Goal: Information Seeking & Learning: Learn about a topic

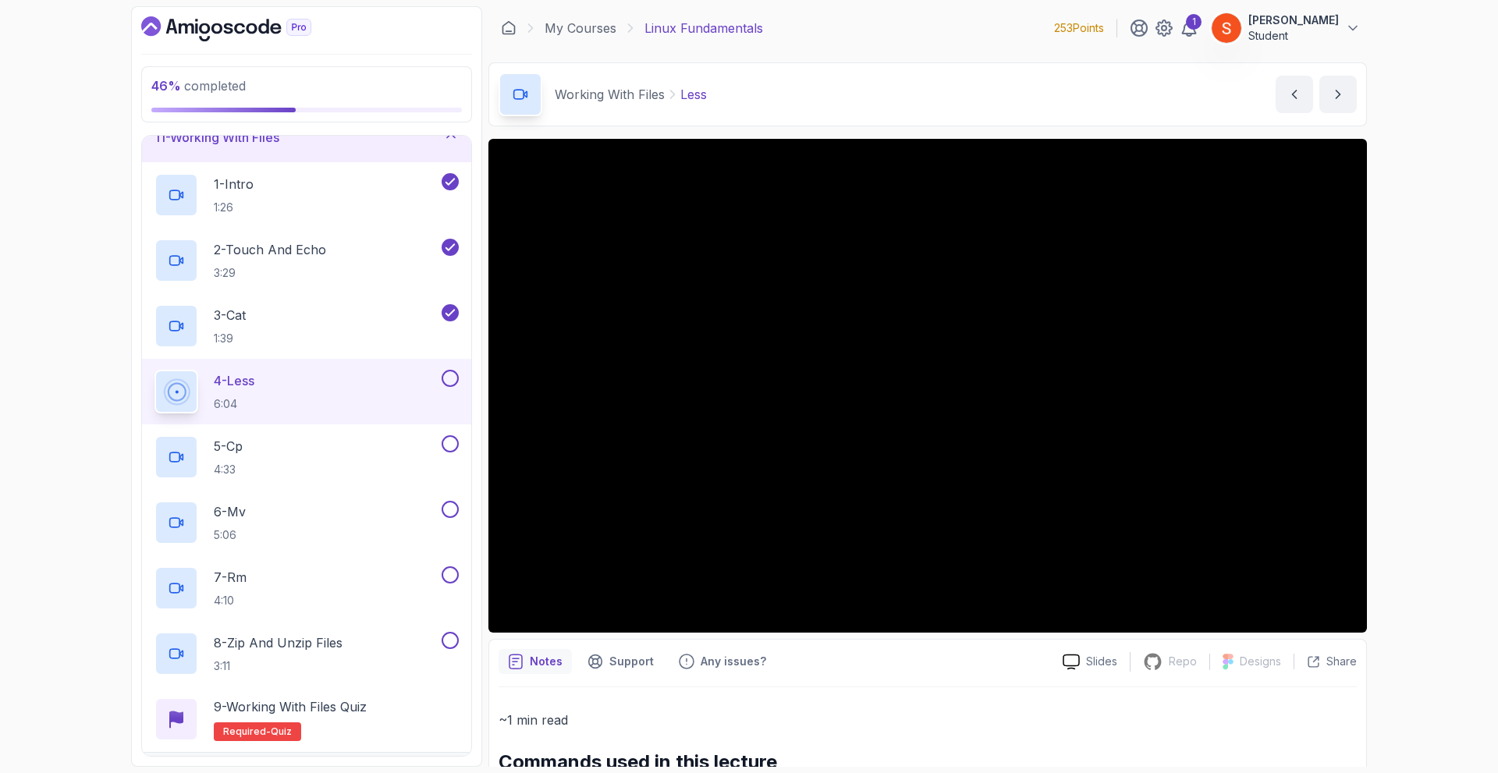
scroll to position [144, 0]
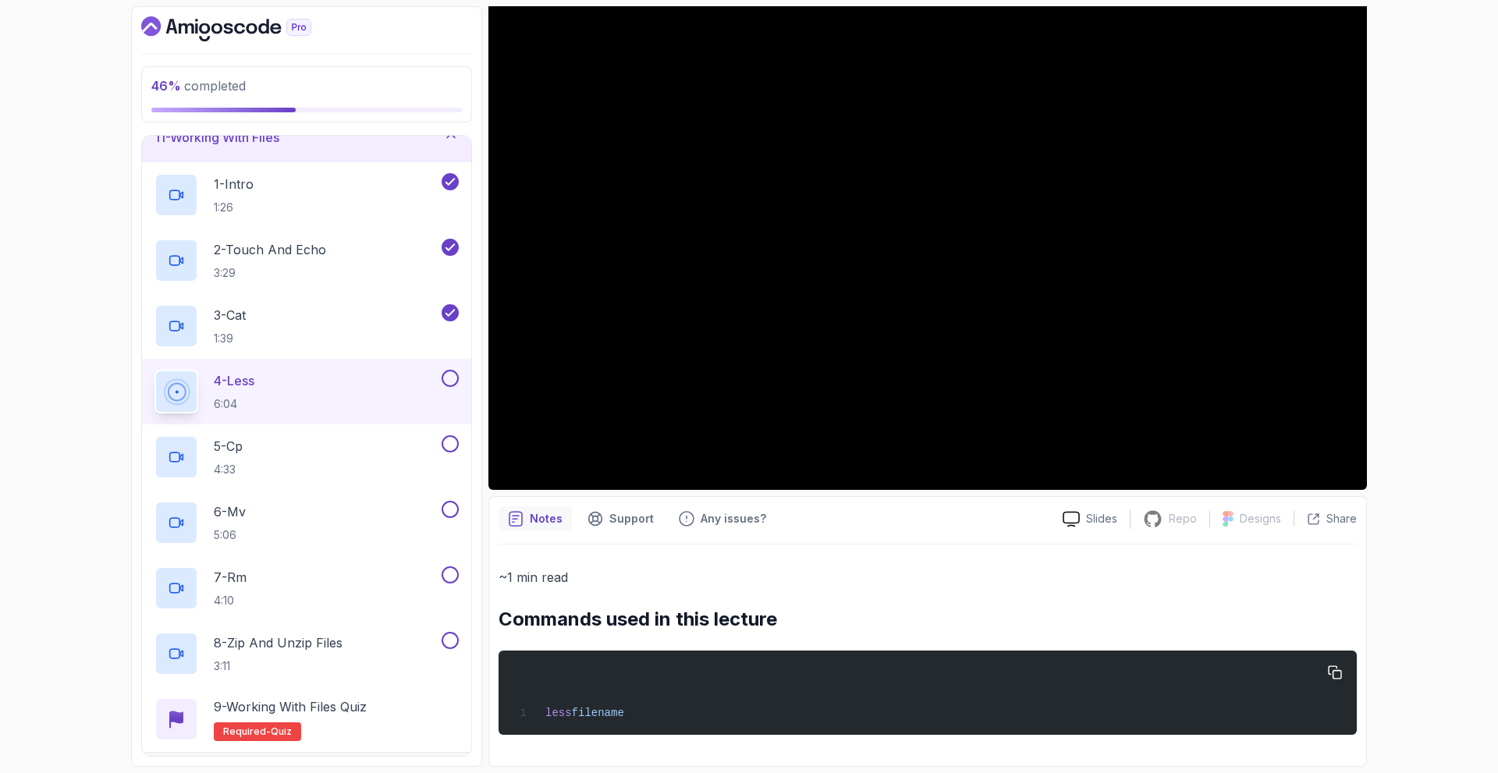
drag, startPoint x: 540, startPoint y: 712, endPoint x: 642, endPoint y: 716, distance: 102.3
click at [642, 716] on div "less filename" at bounding box center [927, 693] width 833 height 66
copy span "less filename"
click at [800, 585] on p "~1 min read" at bounding box center [927, 577] width 858 height 22
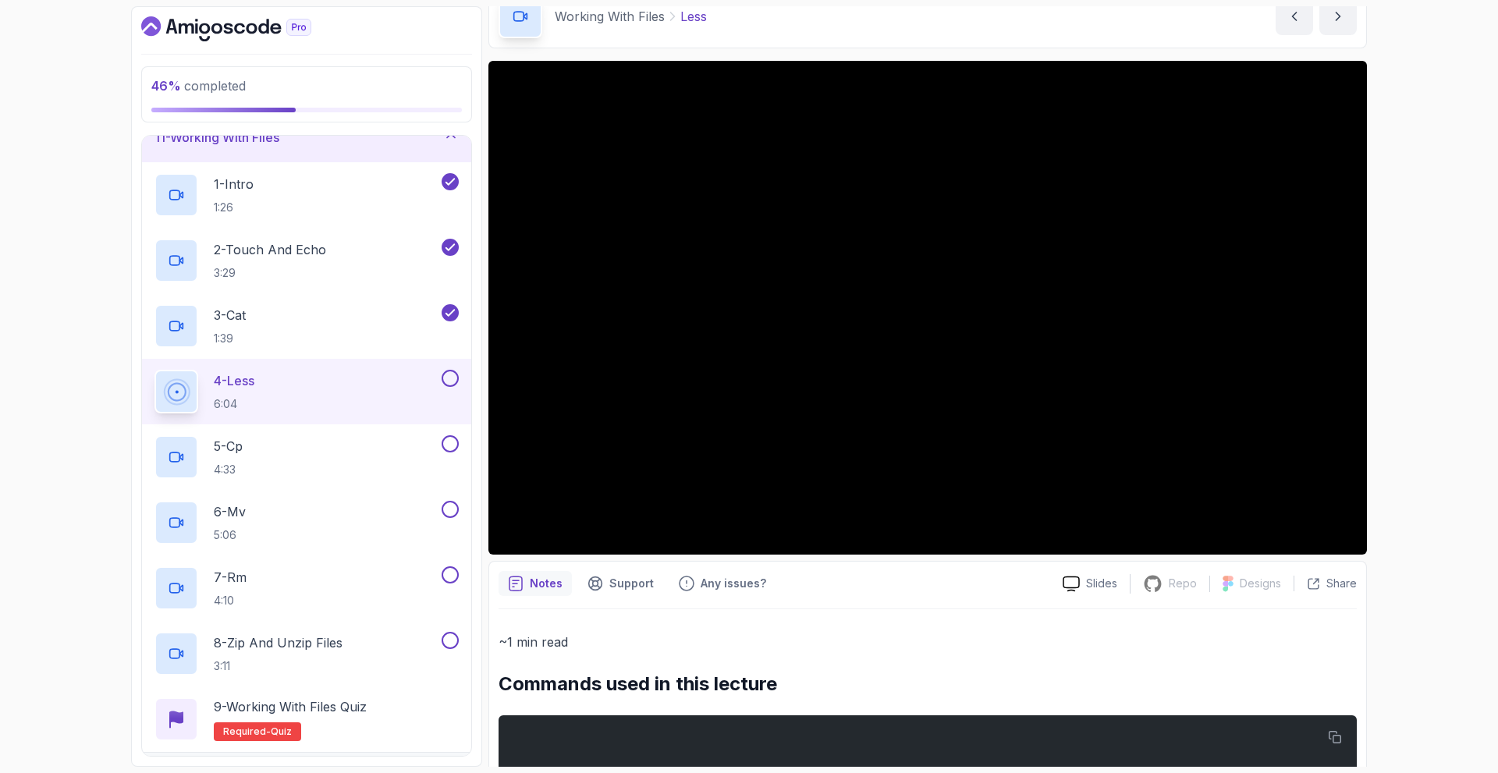
scroll to position [0, 0]
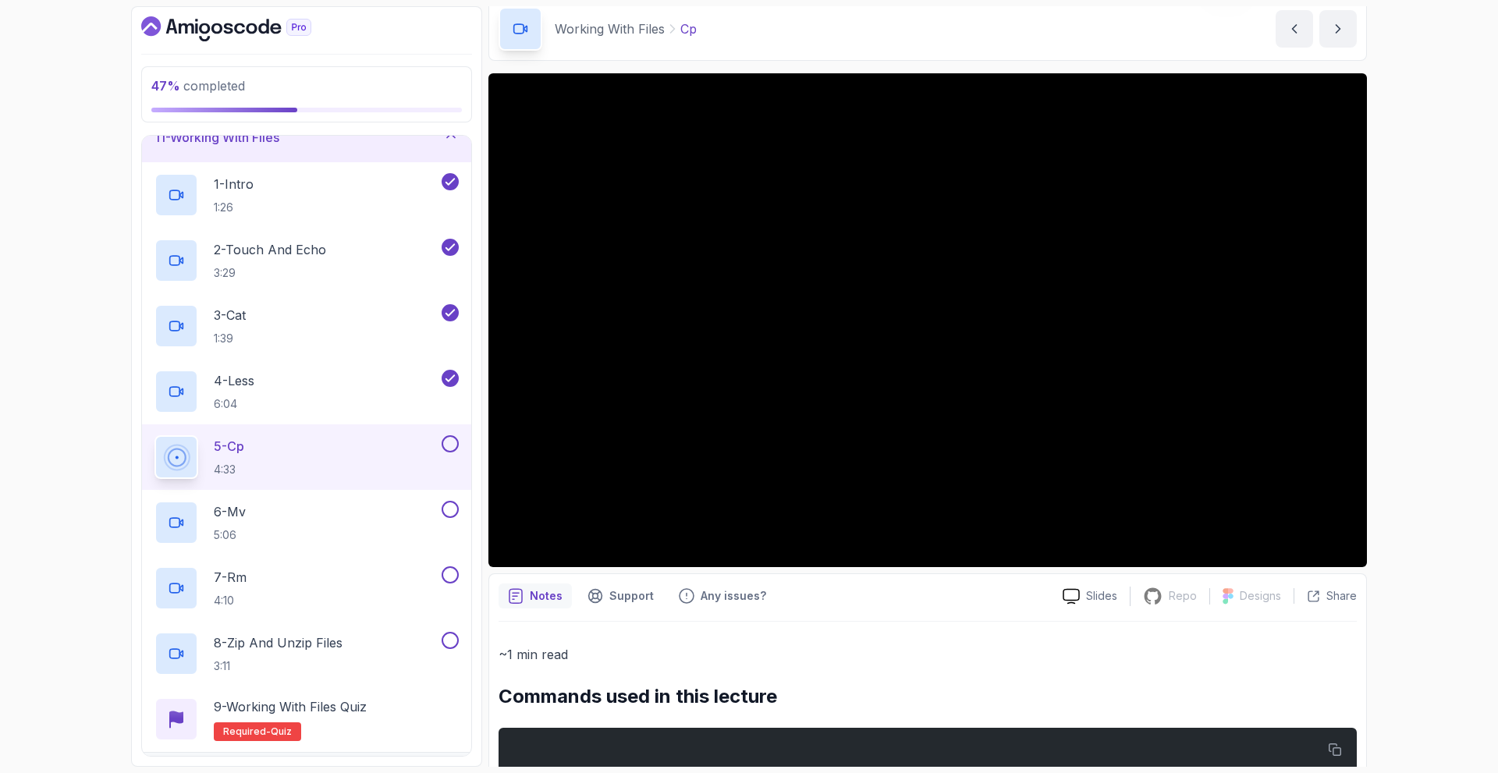
scroll to position [222, 0]
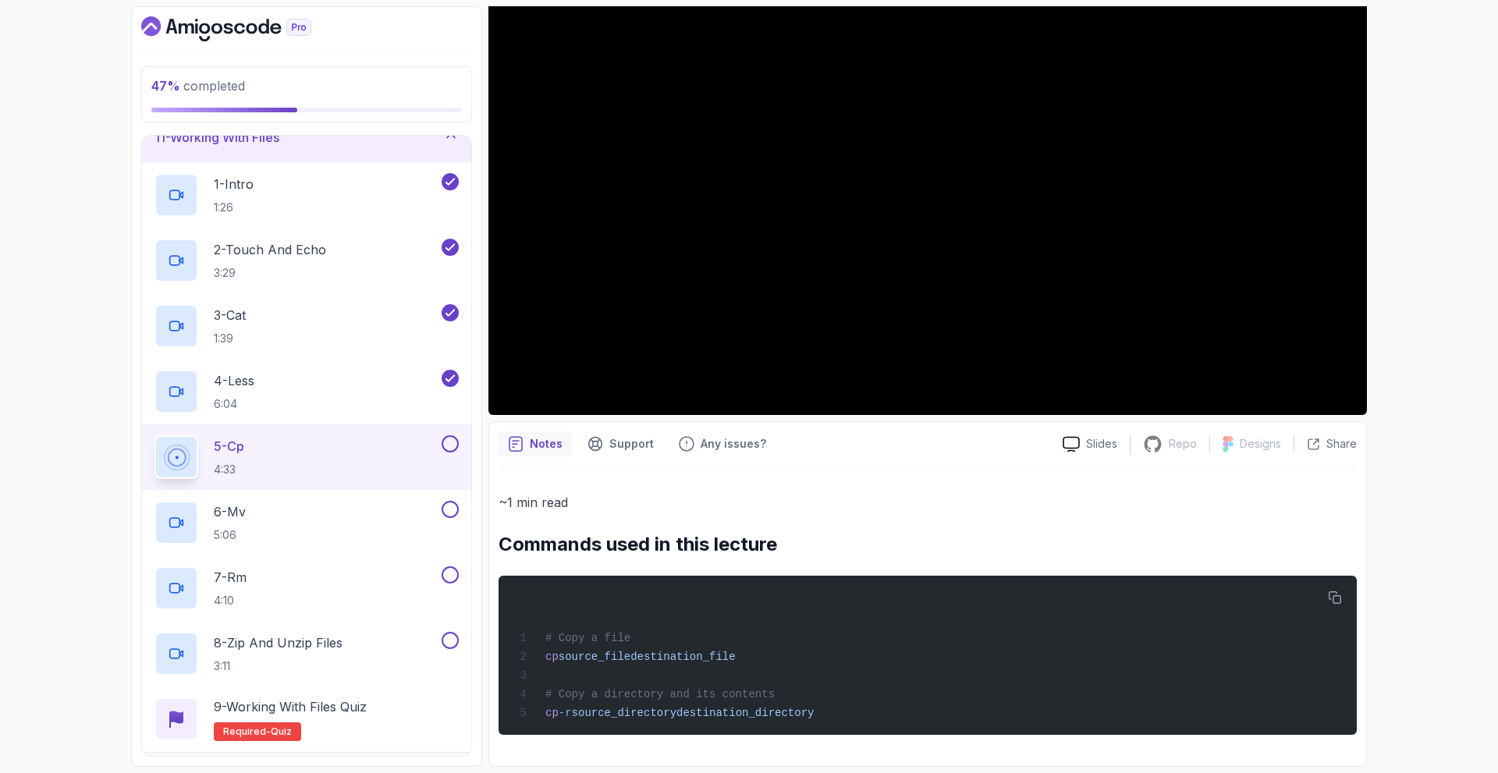
drag, startPoint x: 540, startPoint y: 623, endPoint x: 816, endPoint y: 744, distance: 301.4
click at [816, 744] on div "~1 min read Commands used in this lecture # Copy a file cp source_file destinat…" at bounding box center [927, 613] width 858 height 287
copy code "# Copy a file cp source_file destination_file # Copy a directory and its conten…"
click at [821, 643] on div "# Copy a file cp source_file destination_file # Copy a directory and its conten…" at bounding box center [927, 655] width 833 height 140
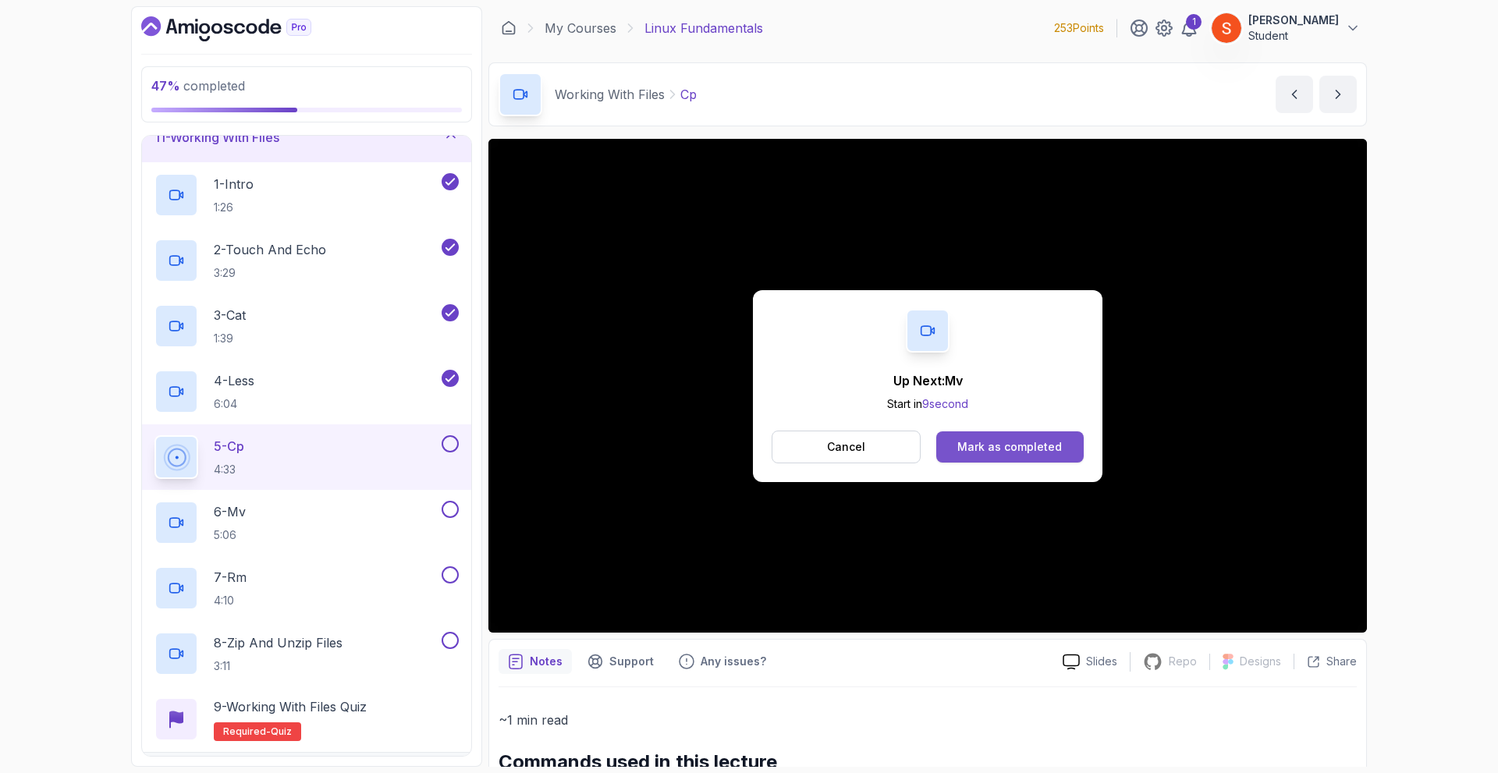
click at [1009, 448] on div "Mark as completed" at bounding box center [1009, 447] width 105 height 16
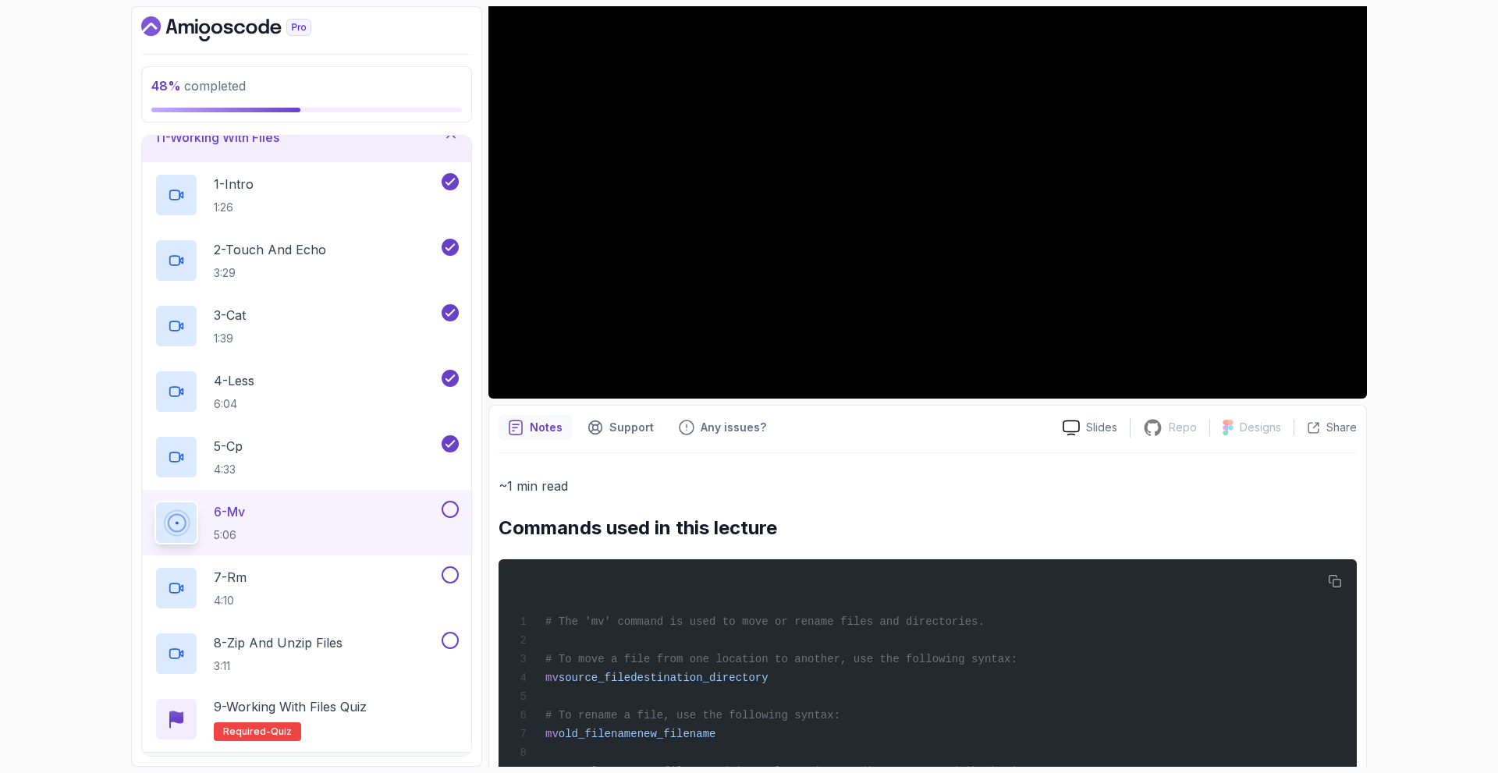
scroll to position [378, 0]
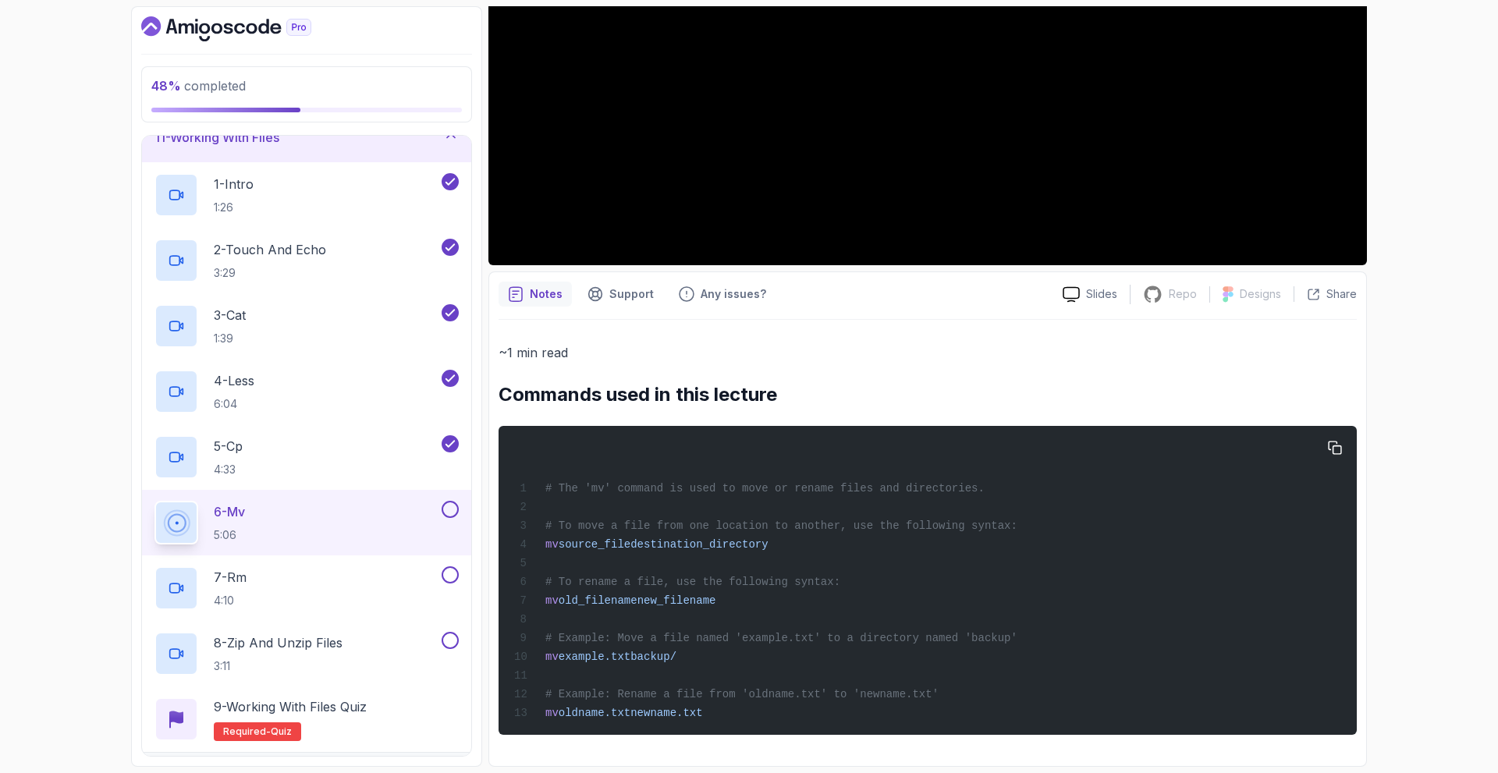
drag, startPoint x: 542, startPoint y: 469, endPoint x: 746, endPoint y: 728, distance: 329.9
click at [746, 728] on pre "# The 'mv' command is used to move or rename files and directories. # To move a…" at bounding box center [927, 580] width 858 height 309
copy code "# The 'mv' command is used to move or rename files and directories. # To move a…"
click at [954, 496] on div "# The 'mv' command is used to move or rename files and directories. # To move a…" at bounding box center [927, 580] width 833 height 290
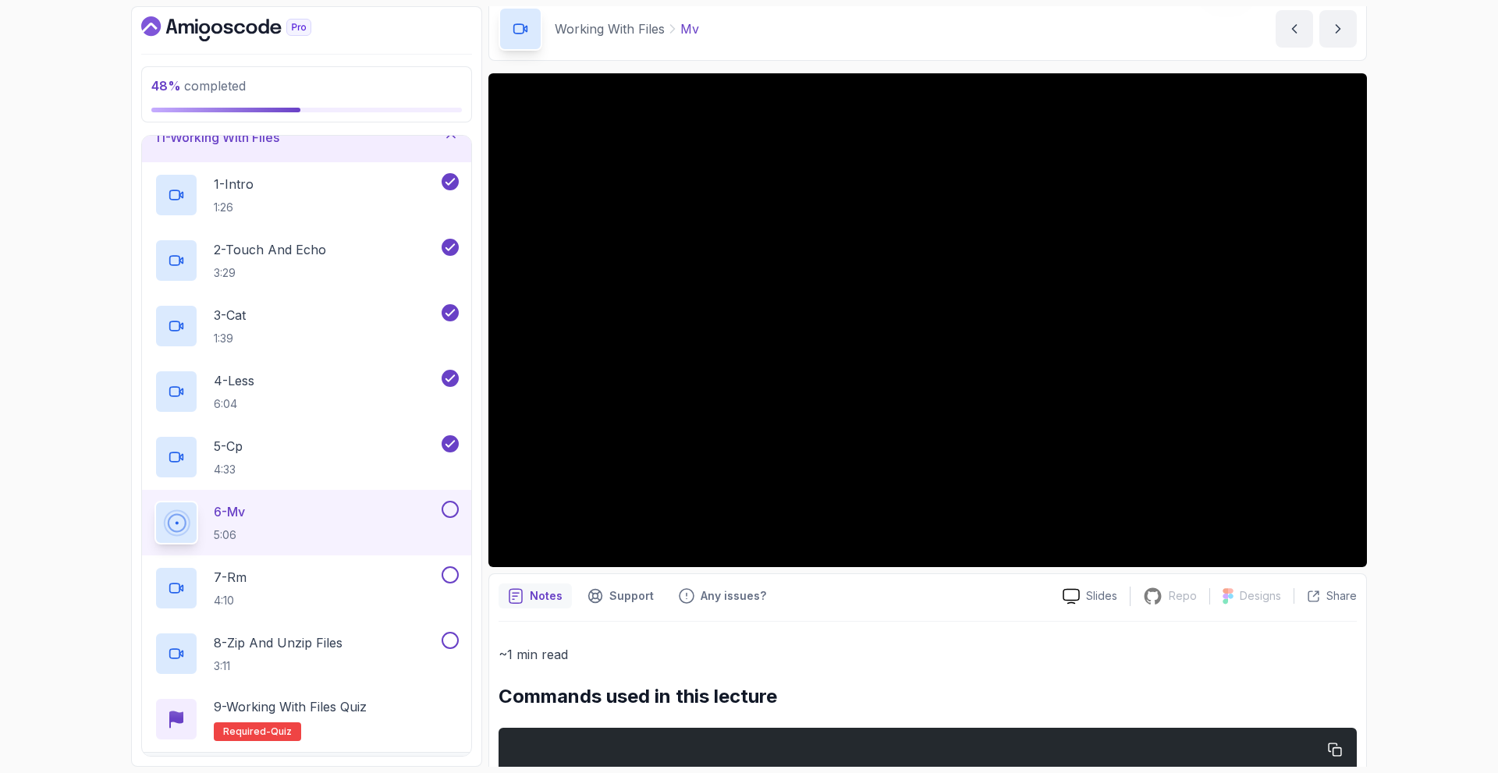
scroll to position [0, 0]
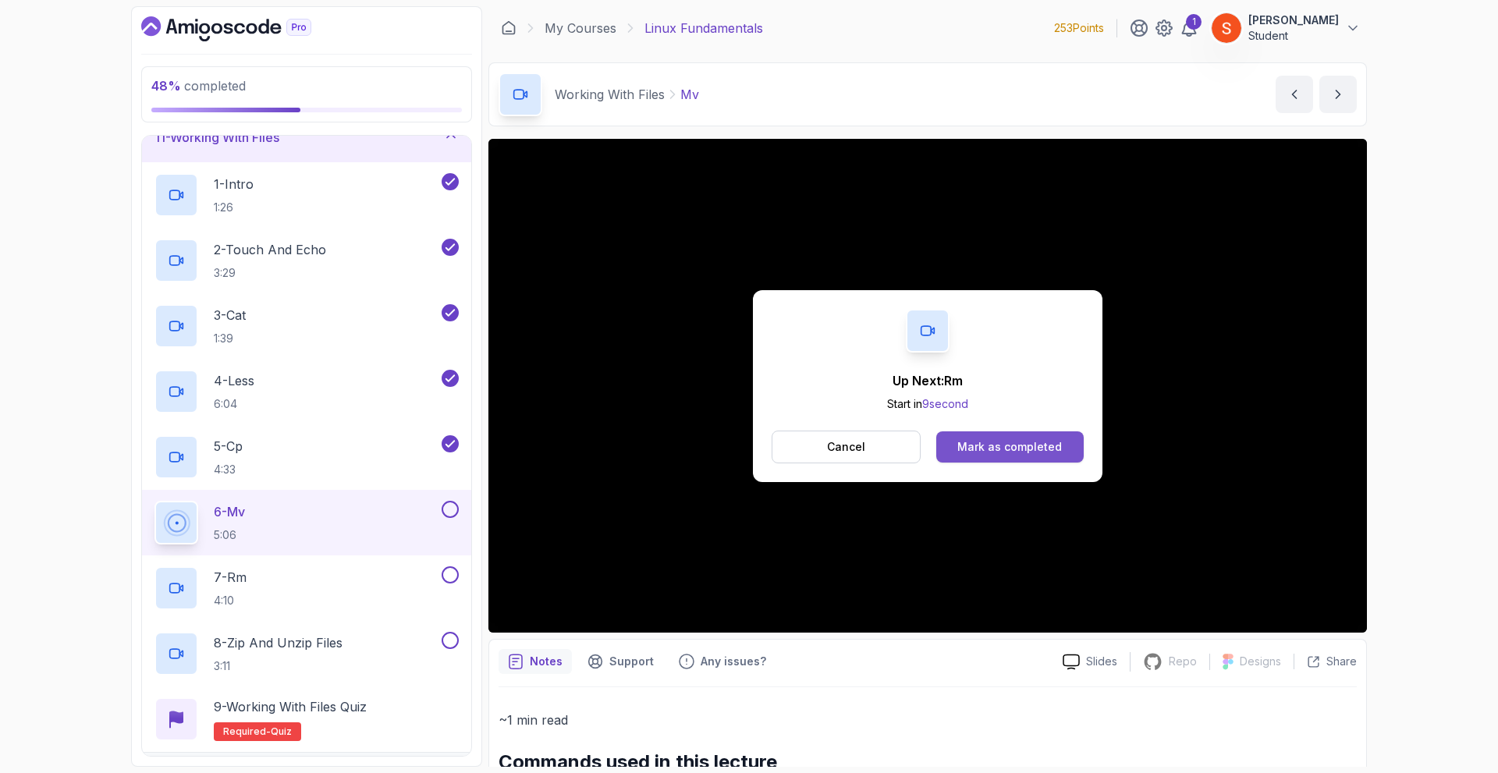
click at [1015, 440] on div "Mark as completed" at bounding box center [1009, 447] width 105 height 16
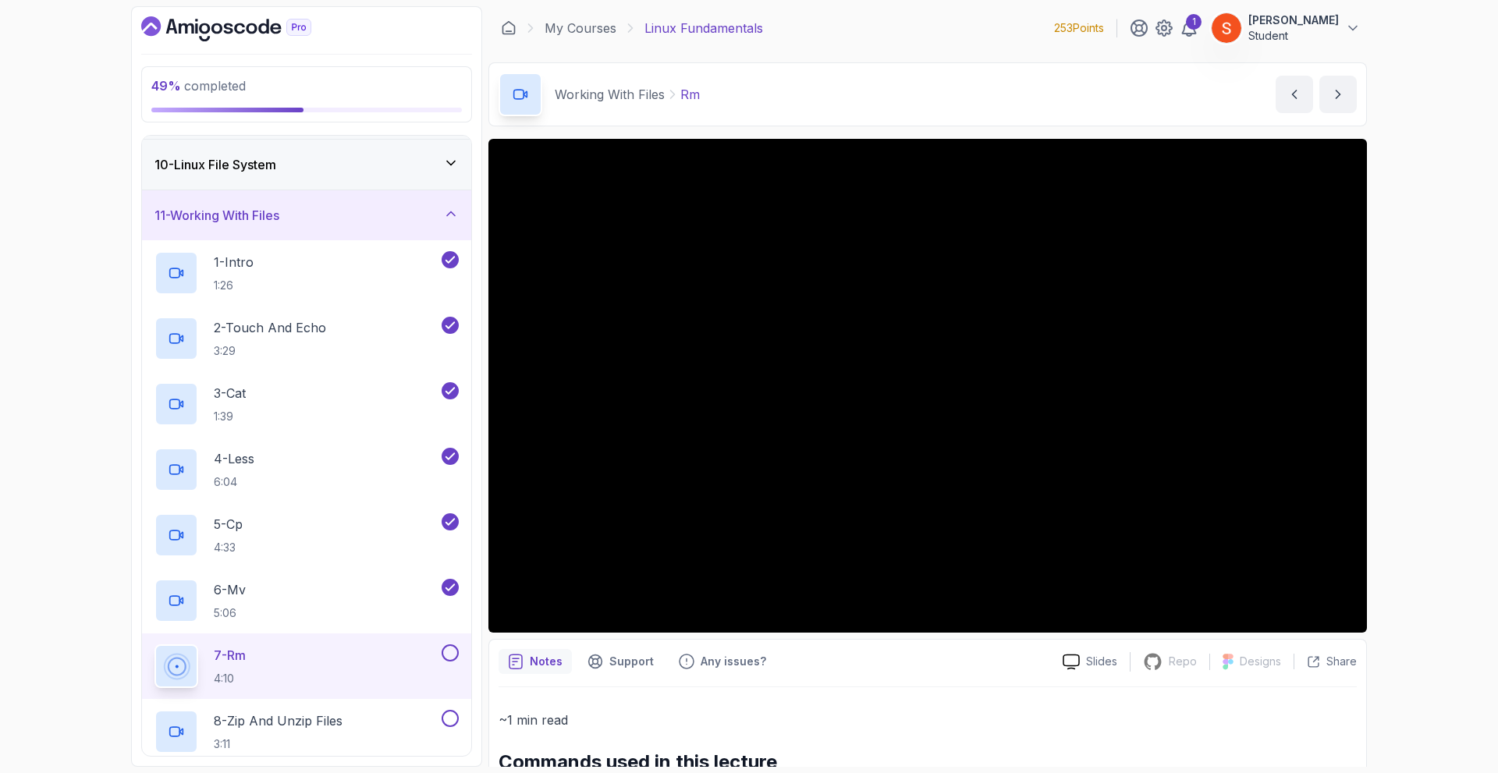
click at [439, 220] on div "11 - Working With Files" at bounding box center [306, 215] width 304 height 19
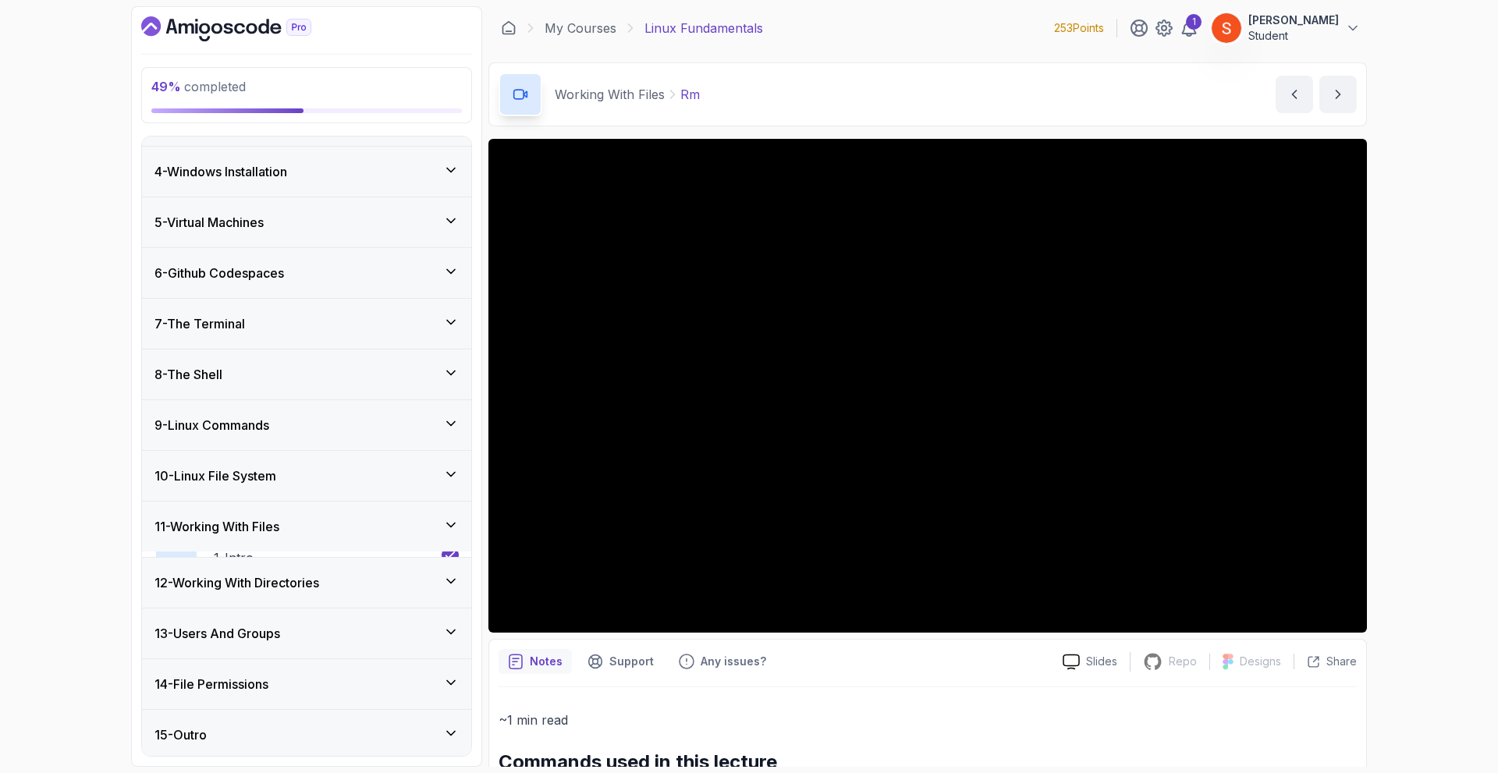
scroll to position [140, 0]
click at [437, 521] on div "11 - Working With Files" at bounding box center [306, 528] width 304 height 19
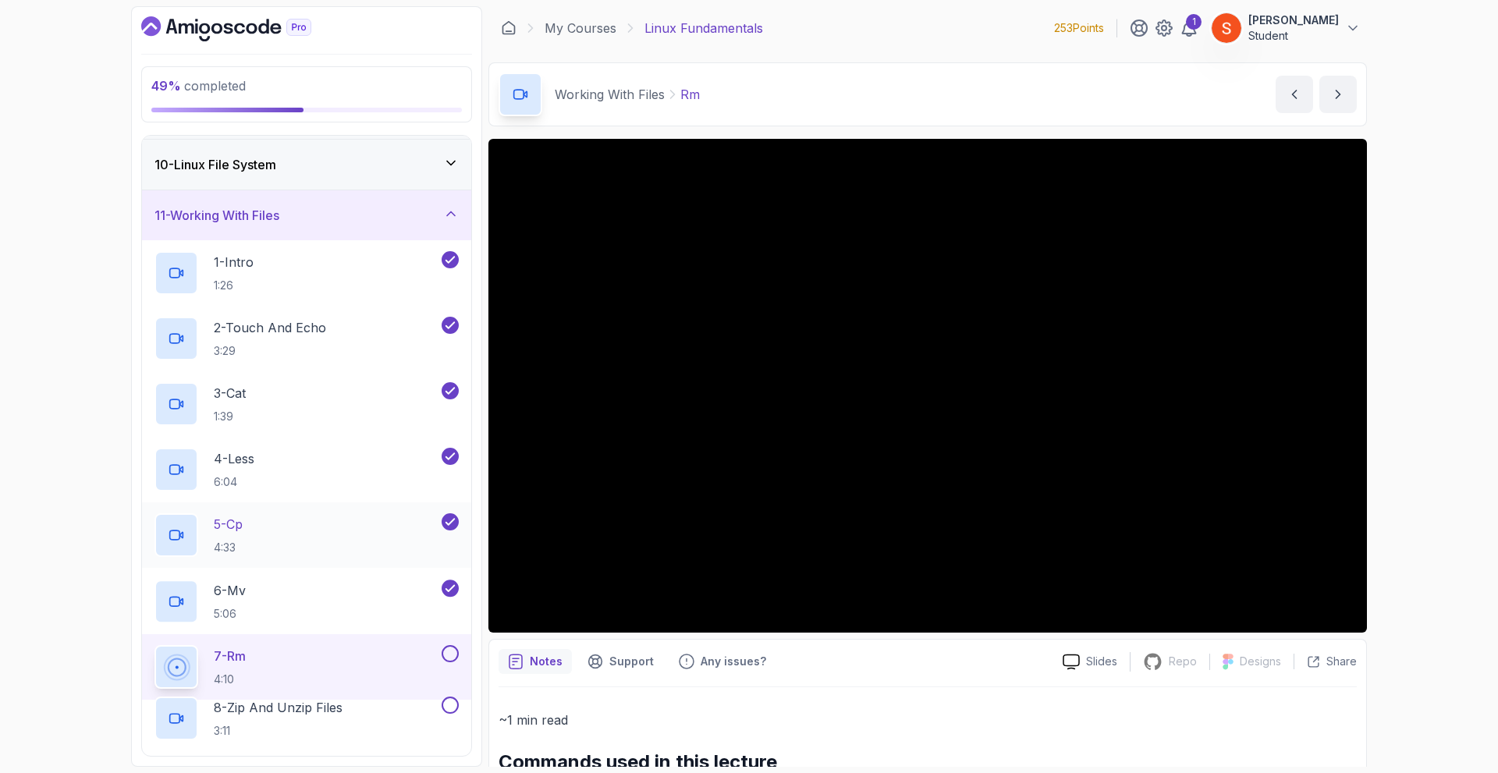
scroll to position [686, 0]
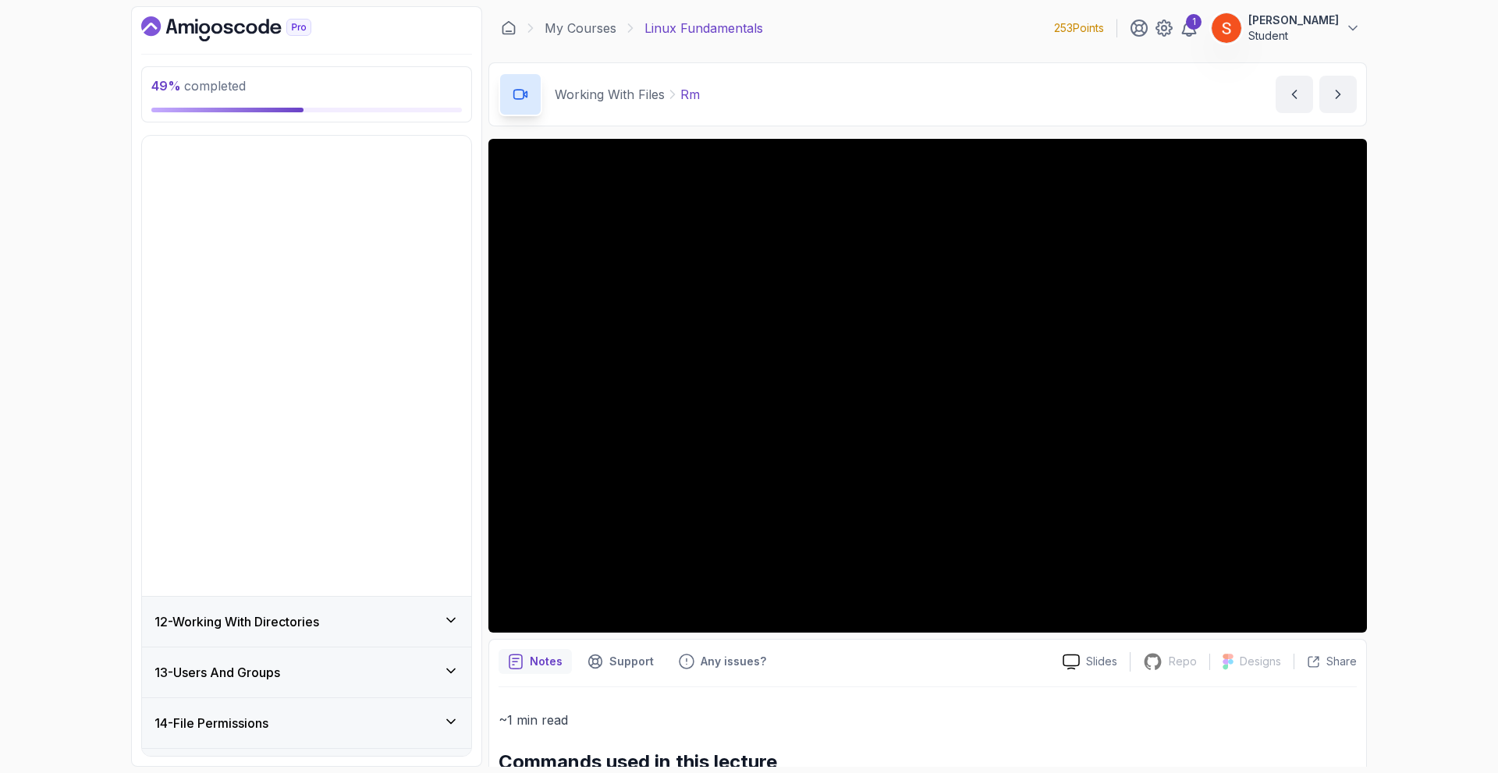
scroll to position [140, 0]
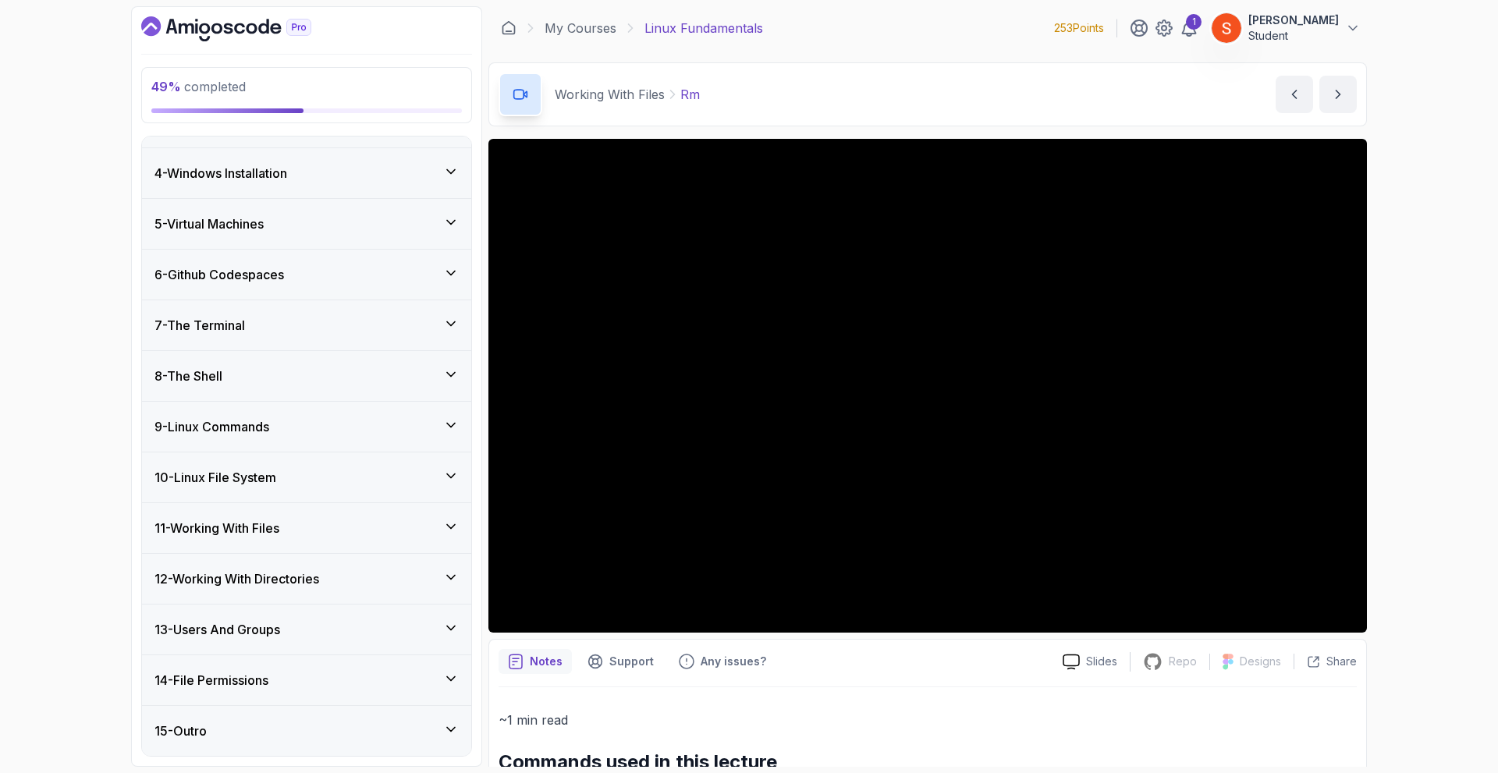
click at [439, 531] on div "11 - Working With Files" at bounding box center [306, 528] width 304 height 19
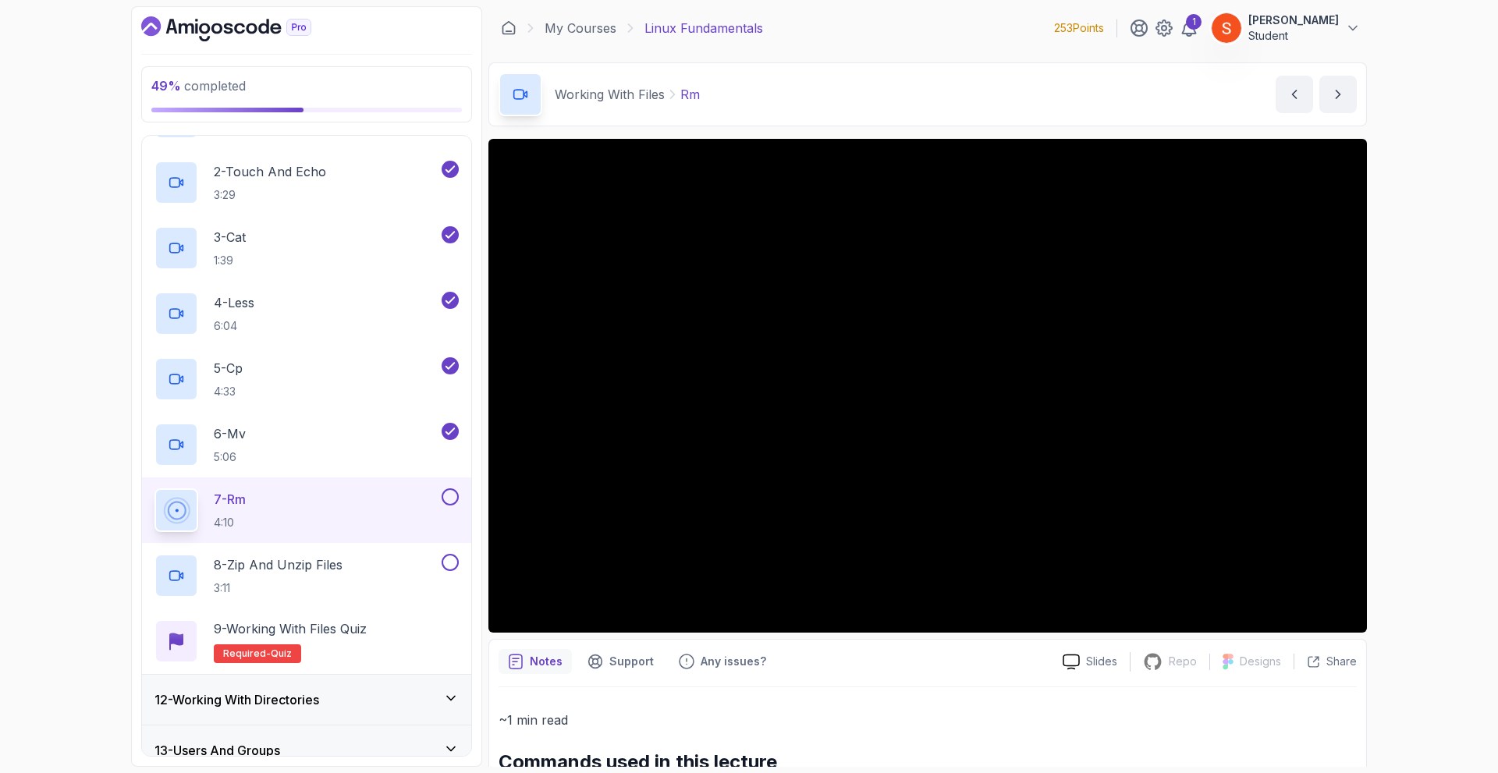
scroll to position [156, 0]
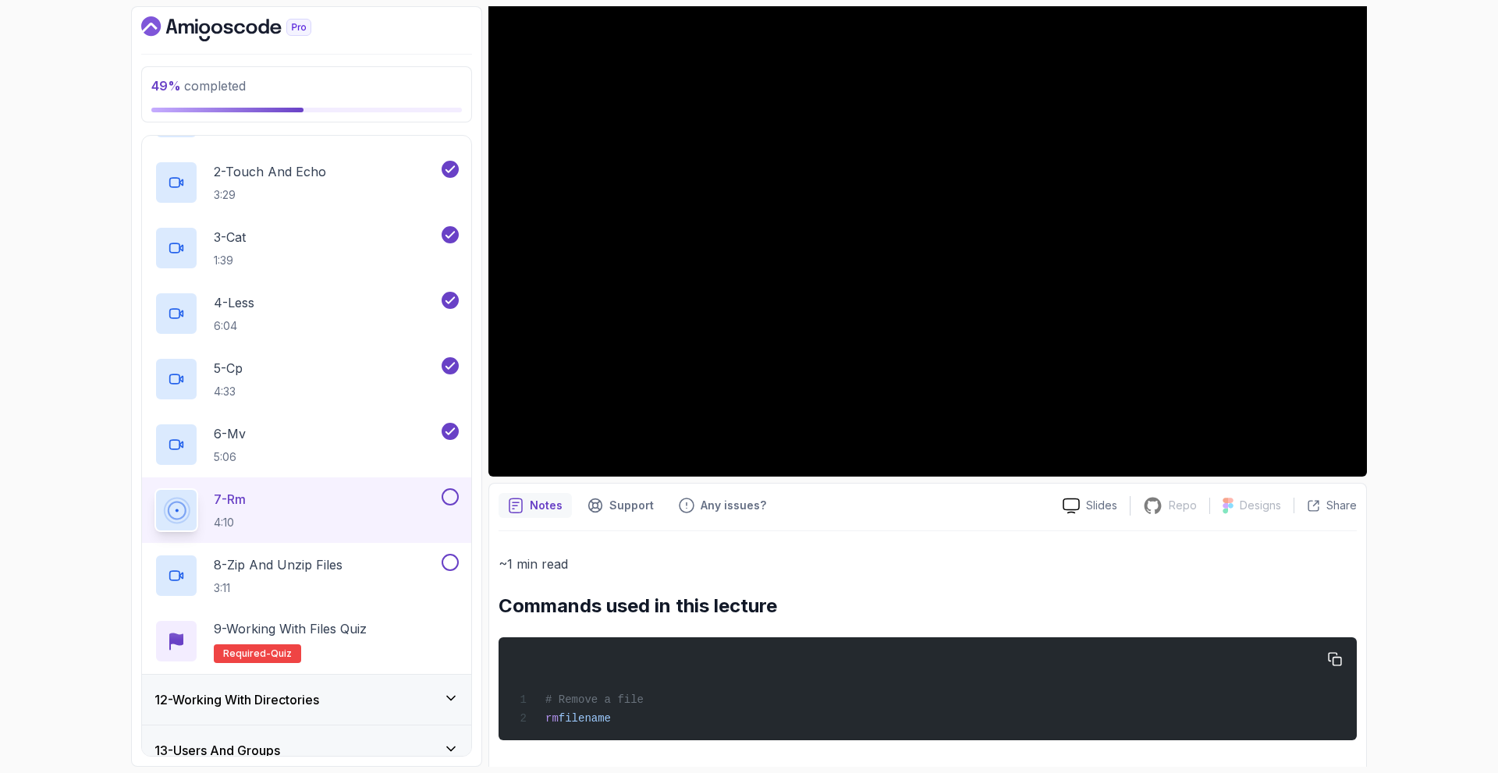
drag, startPoint x: 547, startPoint y: 697, endPoint x: 620, endPoint y: 730, distance: 80.3
click at [620, 730] on div "# Remove a file rm filename" at bounding box center [927, 689] width 833 height 84
copy code "# Remove a file rm filename"
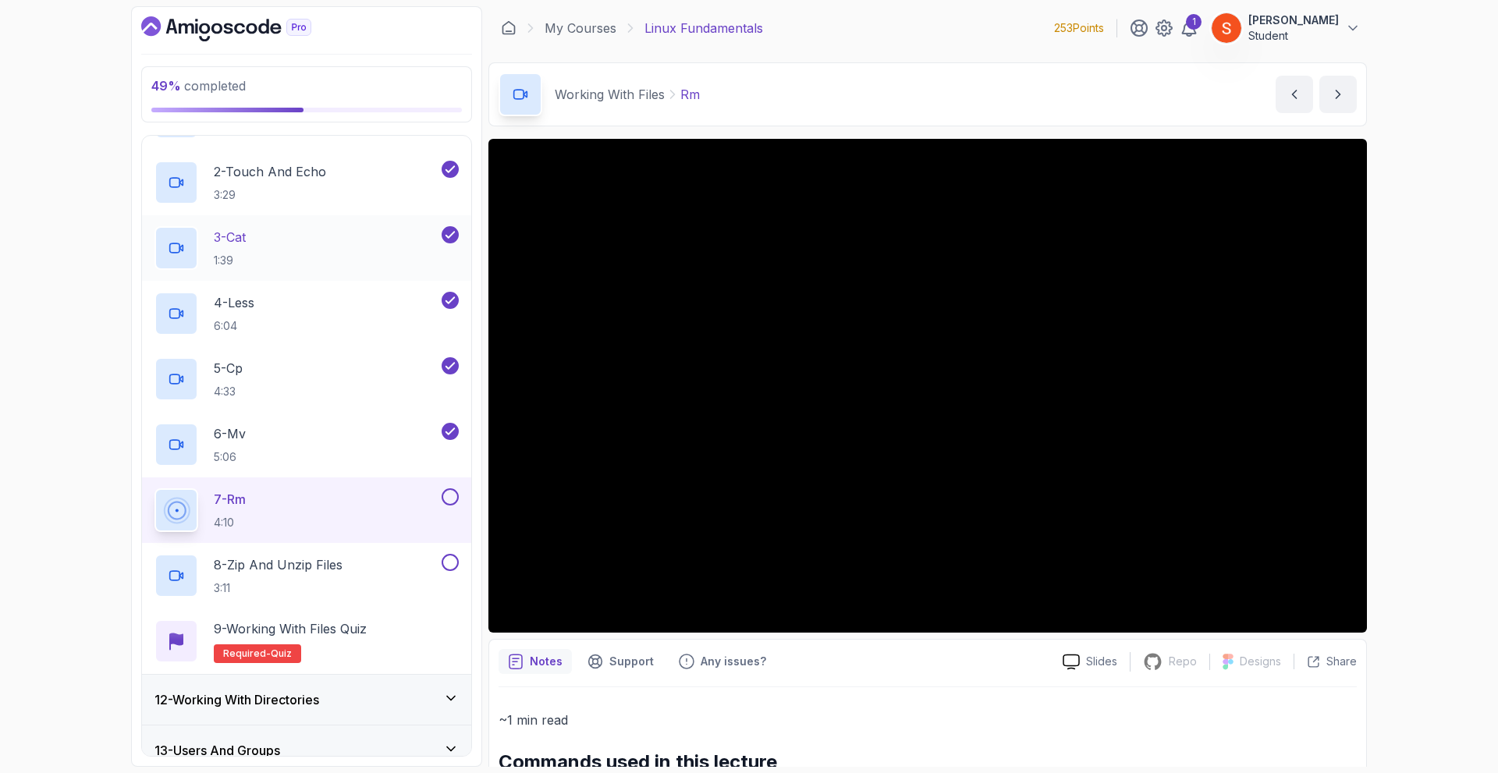
click at [435, 693] on div "12 - Working With Directories" at bounding box center [306, 699] width 304 height 19
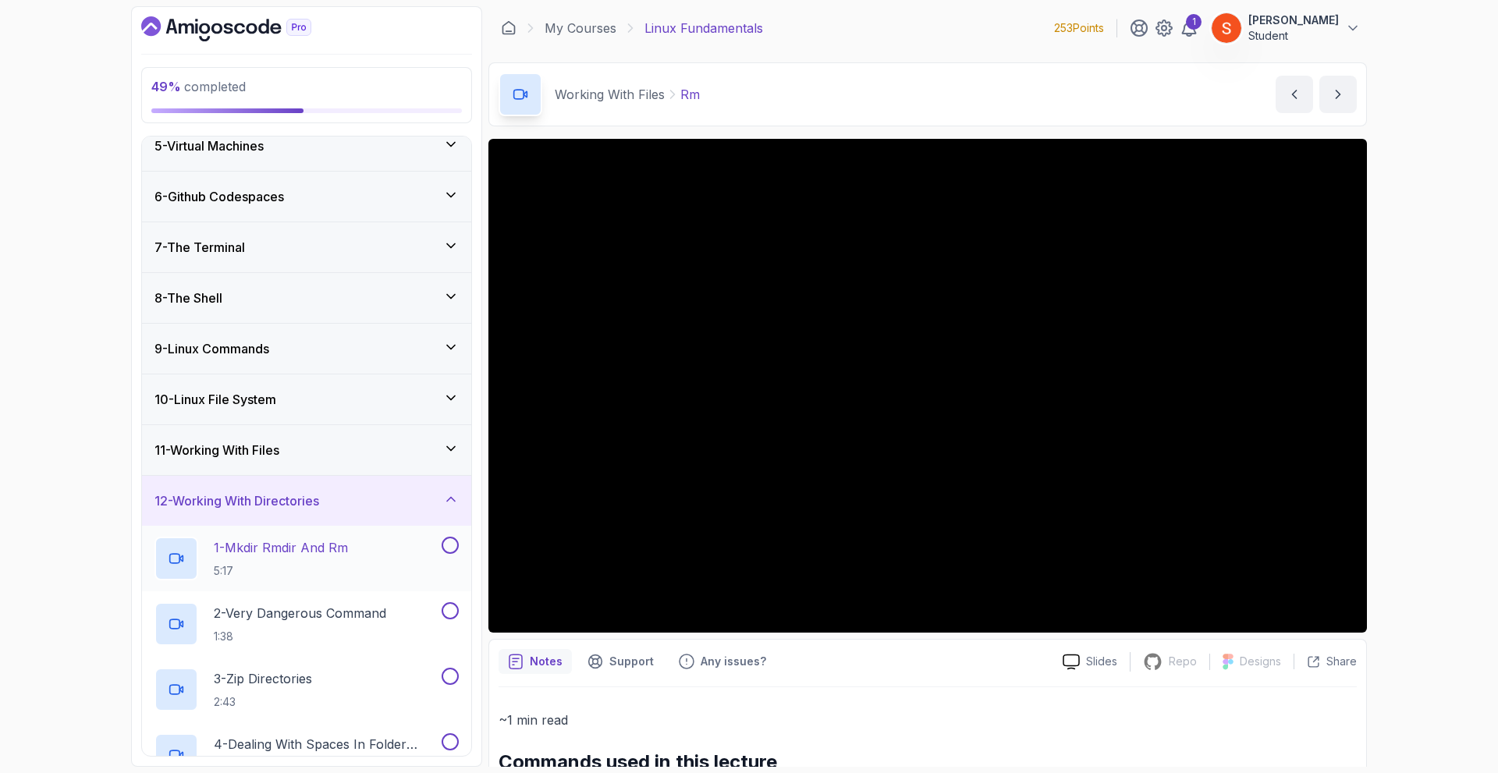
scroll to position [374, 0]
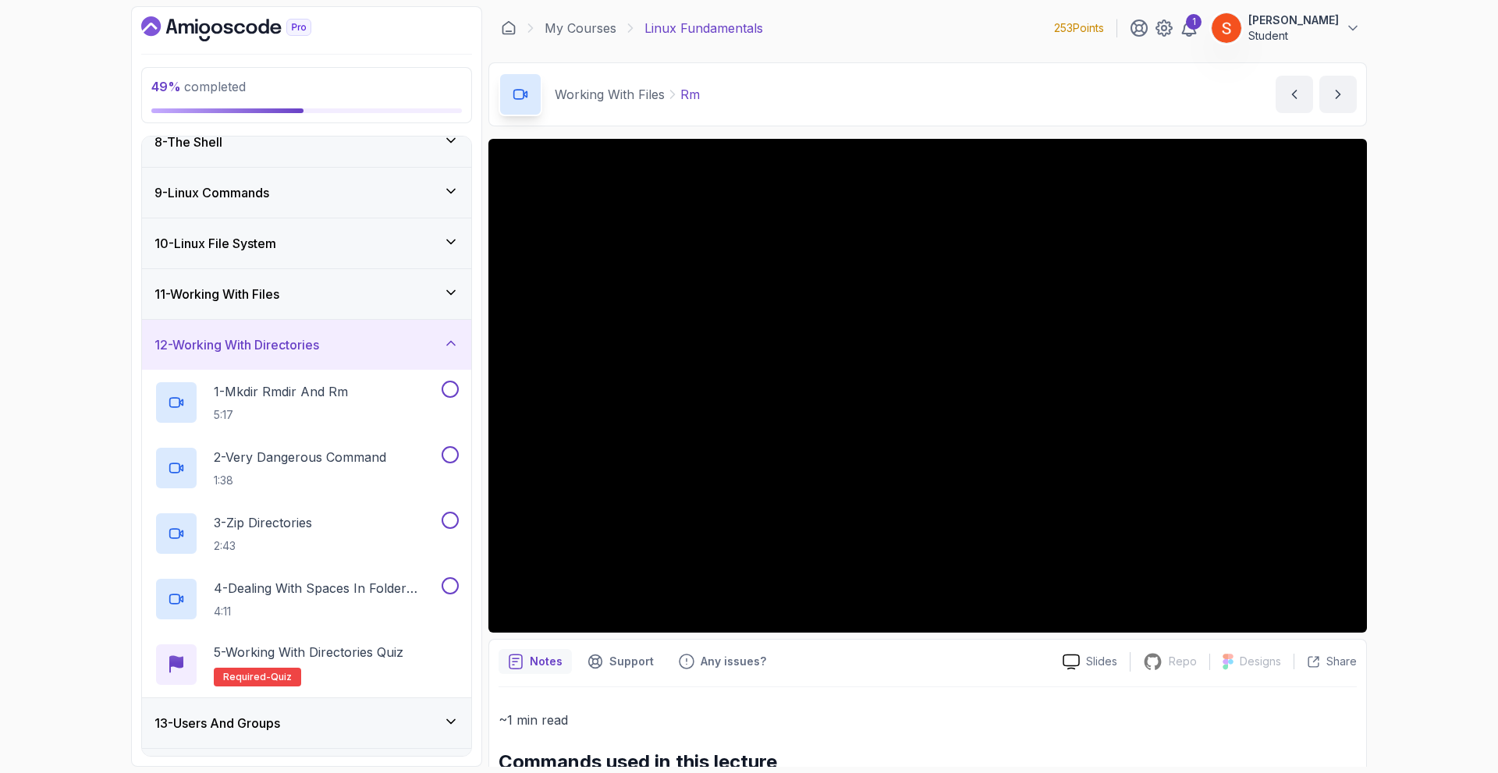
click at [411, 355] on div "12 - Working With Directories" at bounding box center [306, 345] width 329 height 50
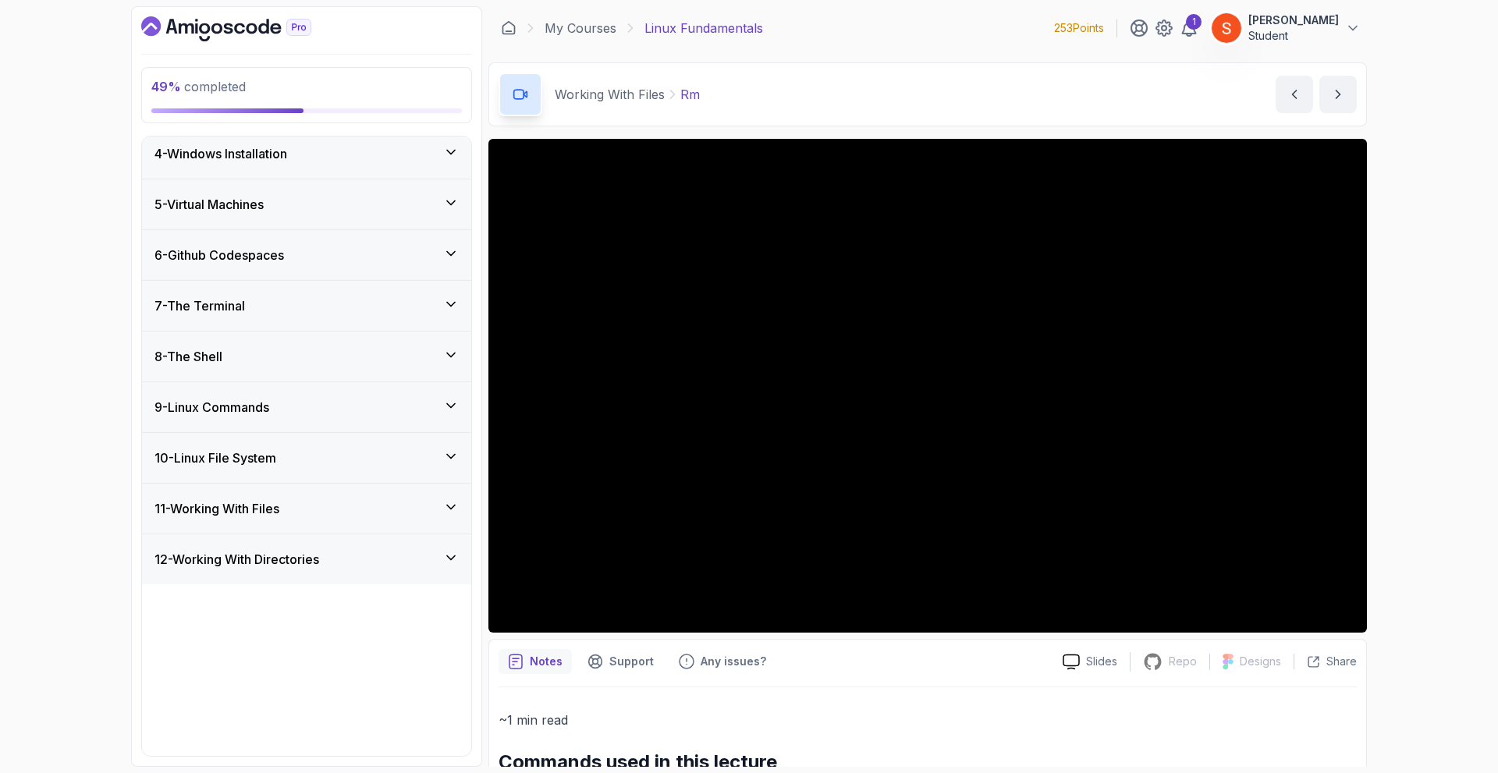
scroll to position [140, 0]
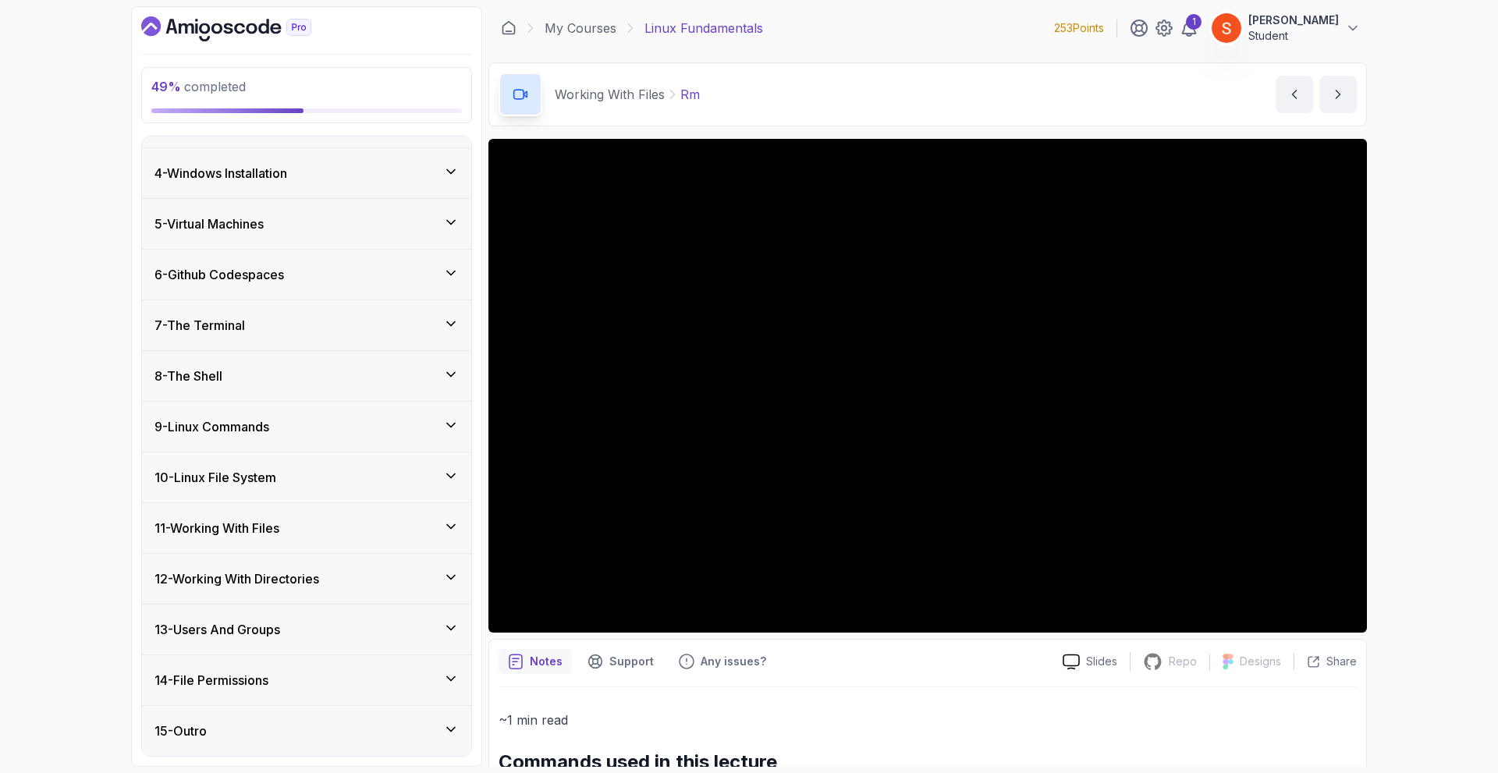
click at [280, 632] on h3 "13 - Users And Groups" at bounding box center [217, 629] width 126 height 19
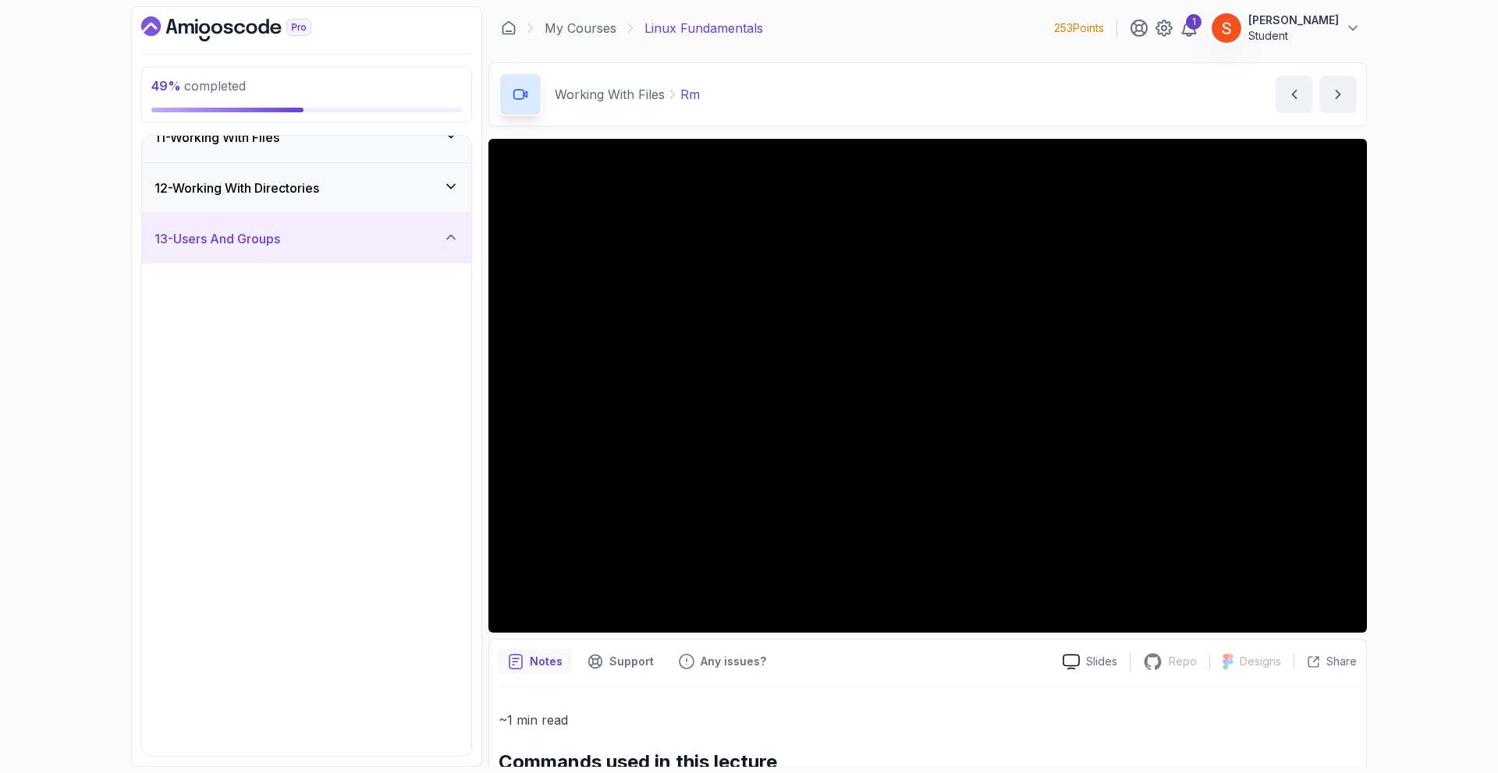
scroll to position [608, 0]
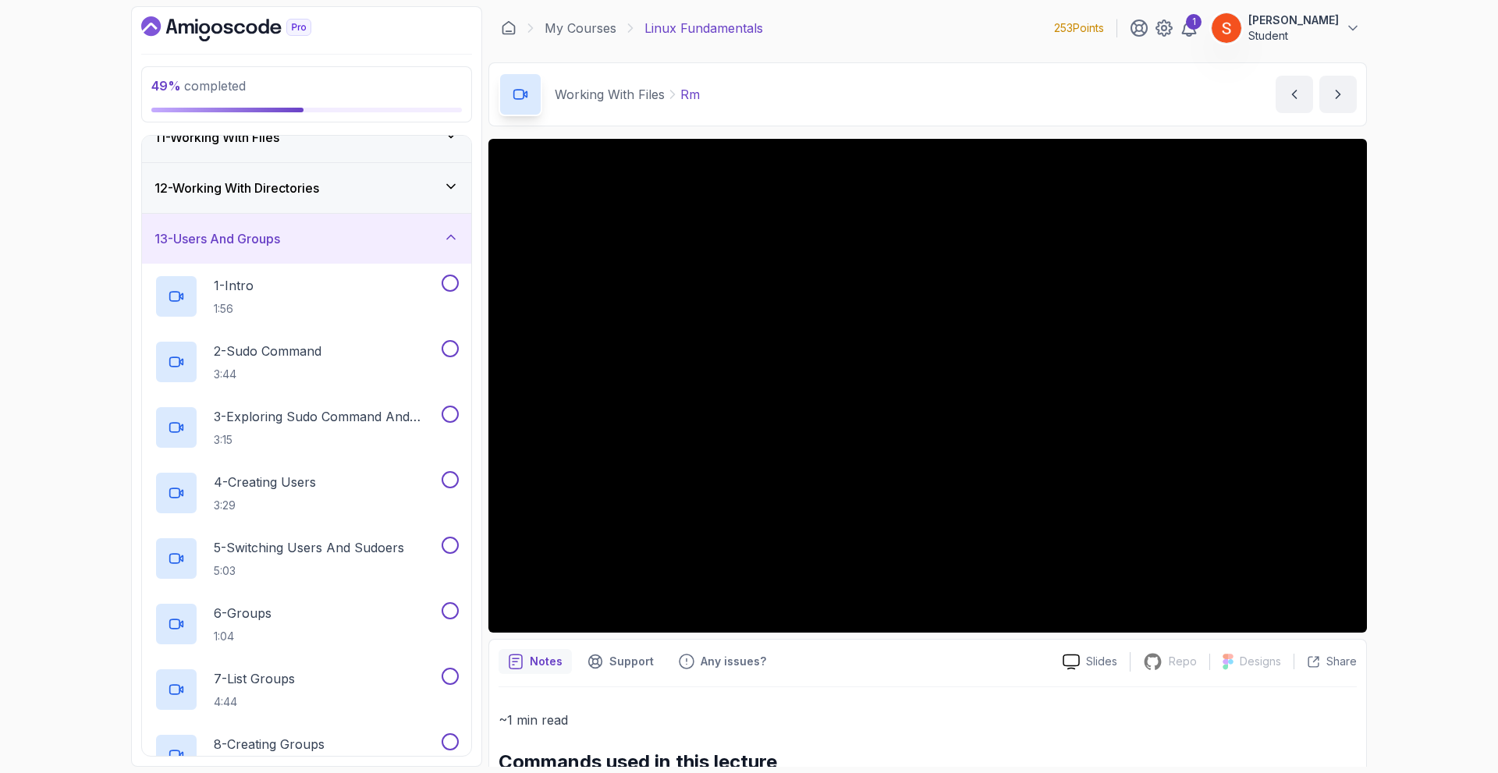
click at [343, 244] on div "13 - Users And Groups" at bounding box center [306, 238] width 304 height 19
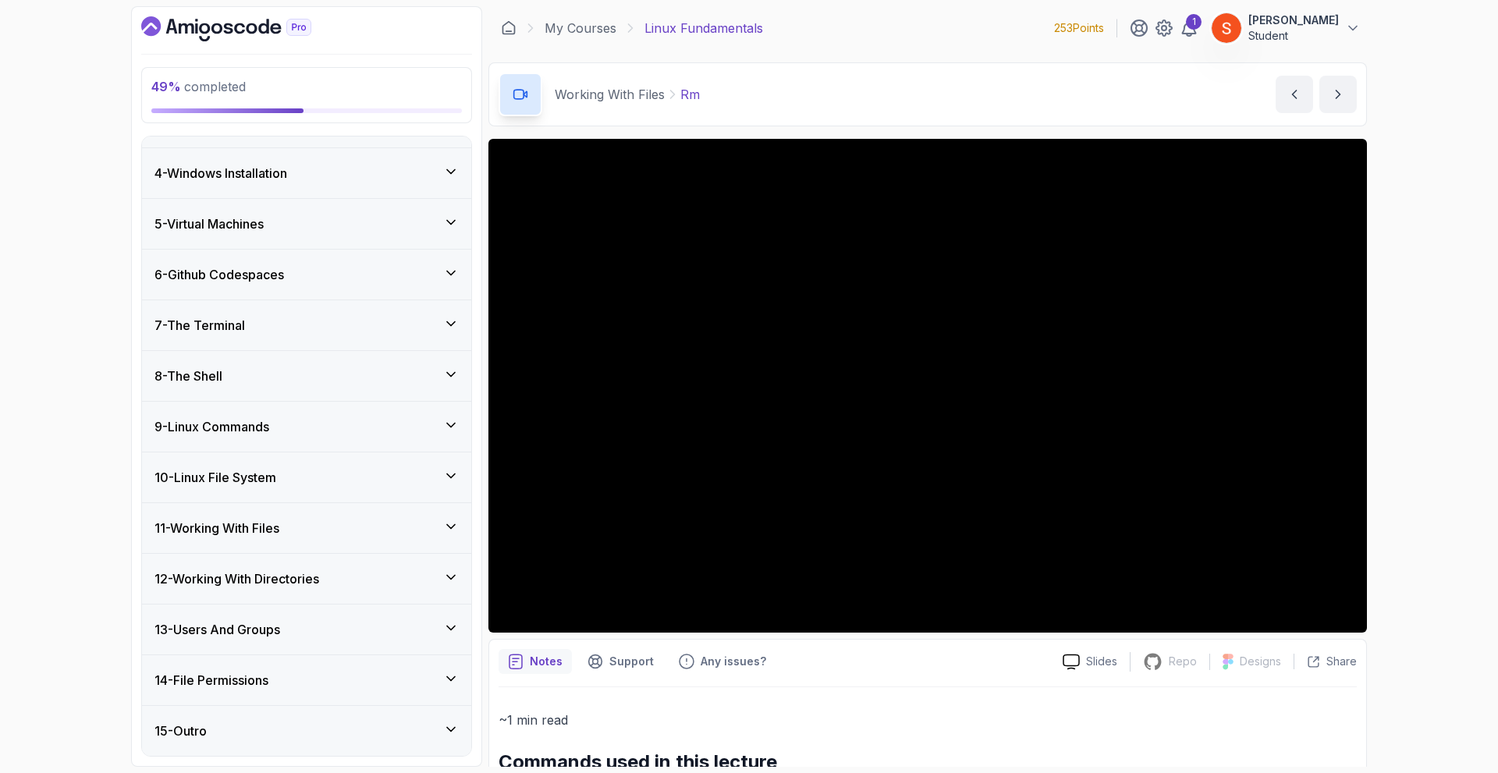
scroll to position [140, 0]
click at [268, 523] on h3 "11 - Working With Files" at bounding box center [216, 528] width 125 height 19
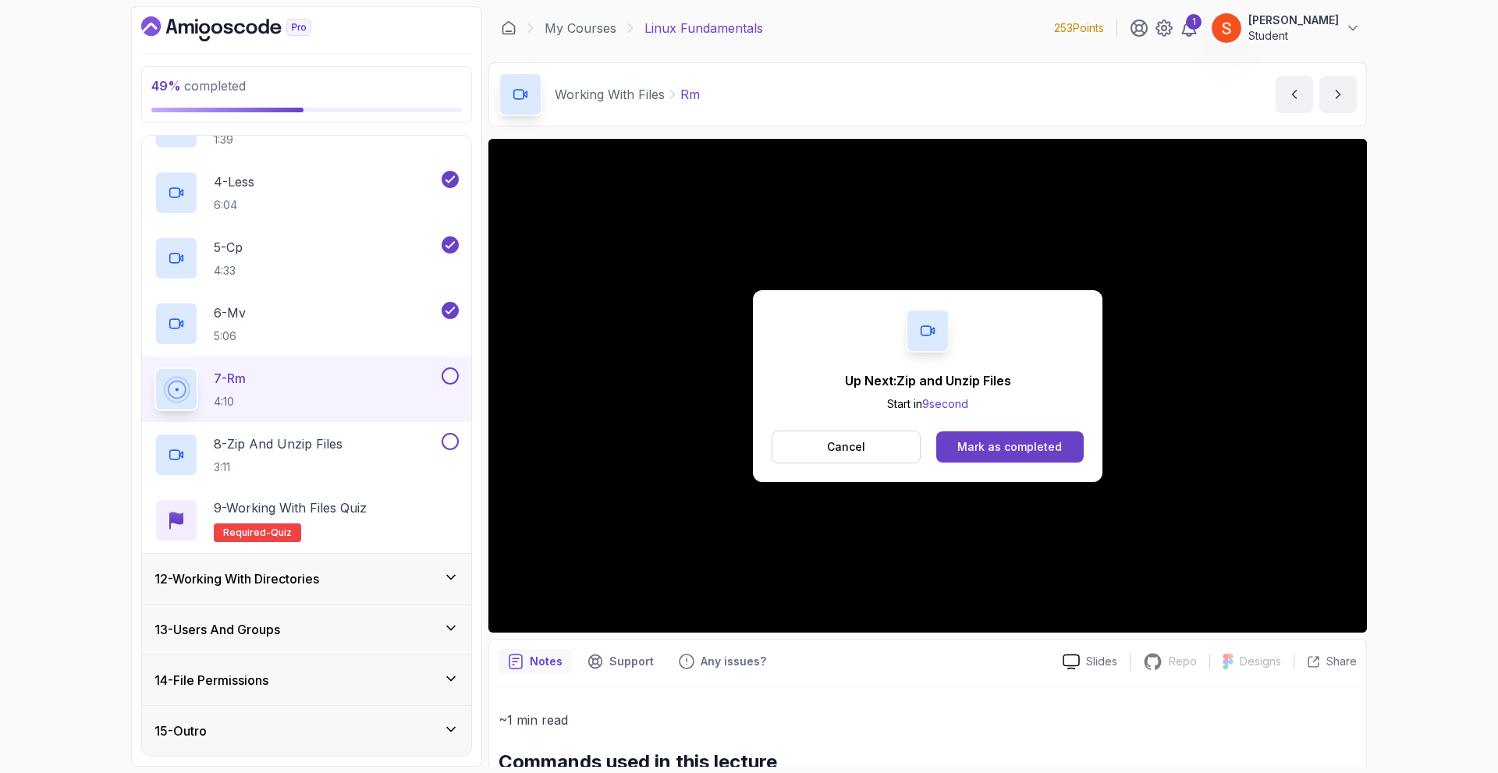
scroll to position [163, 0]
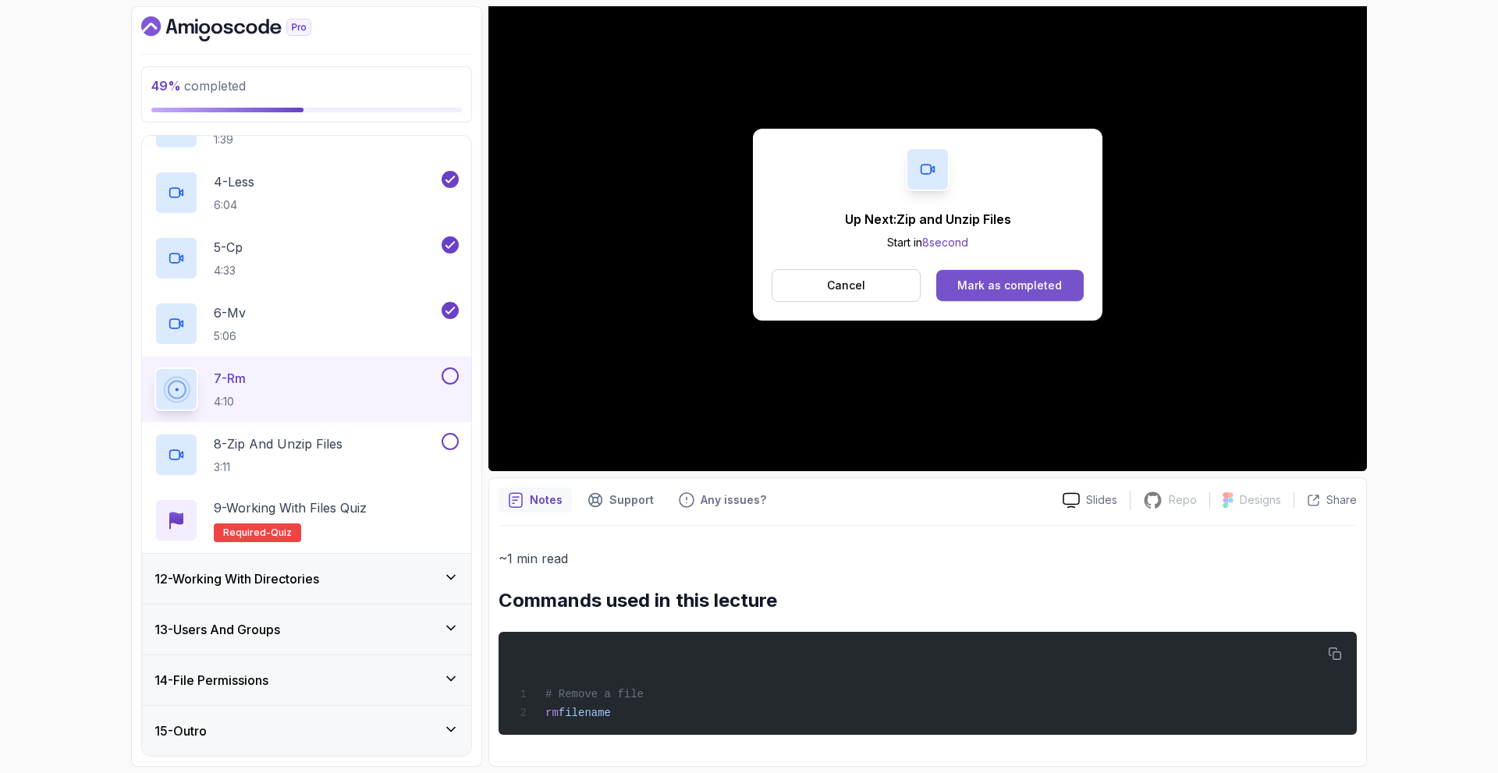
click at [1008, 278] on div "Mark as completed" at bounding box center [1009, 286] width 105 height 16
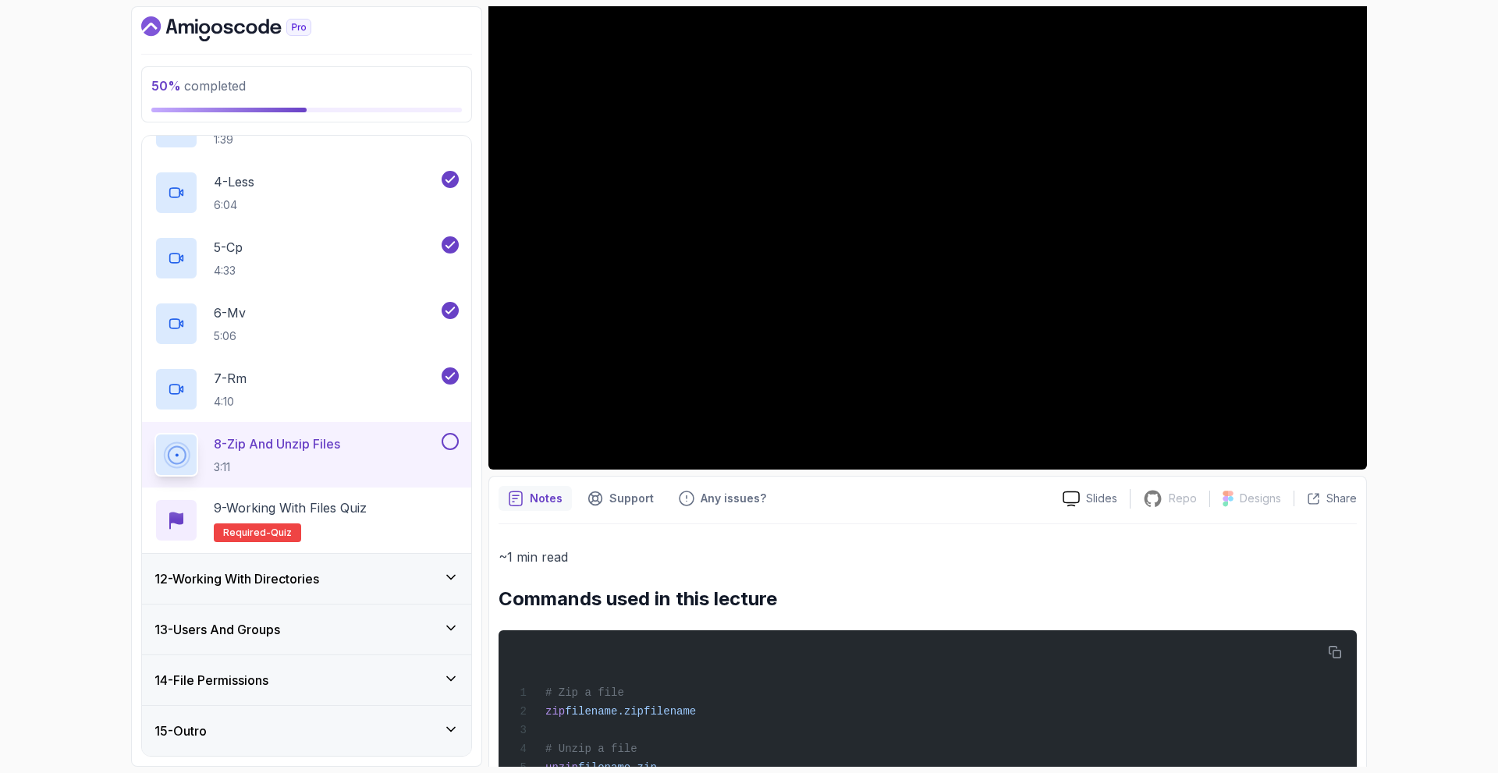
scroll to position [222, 0]
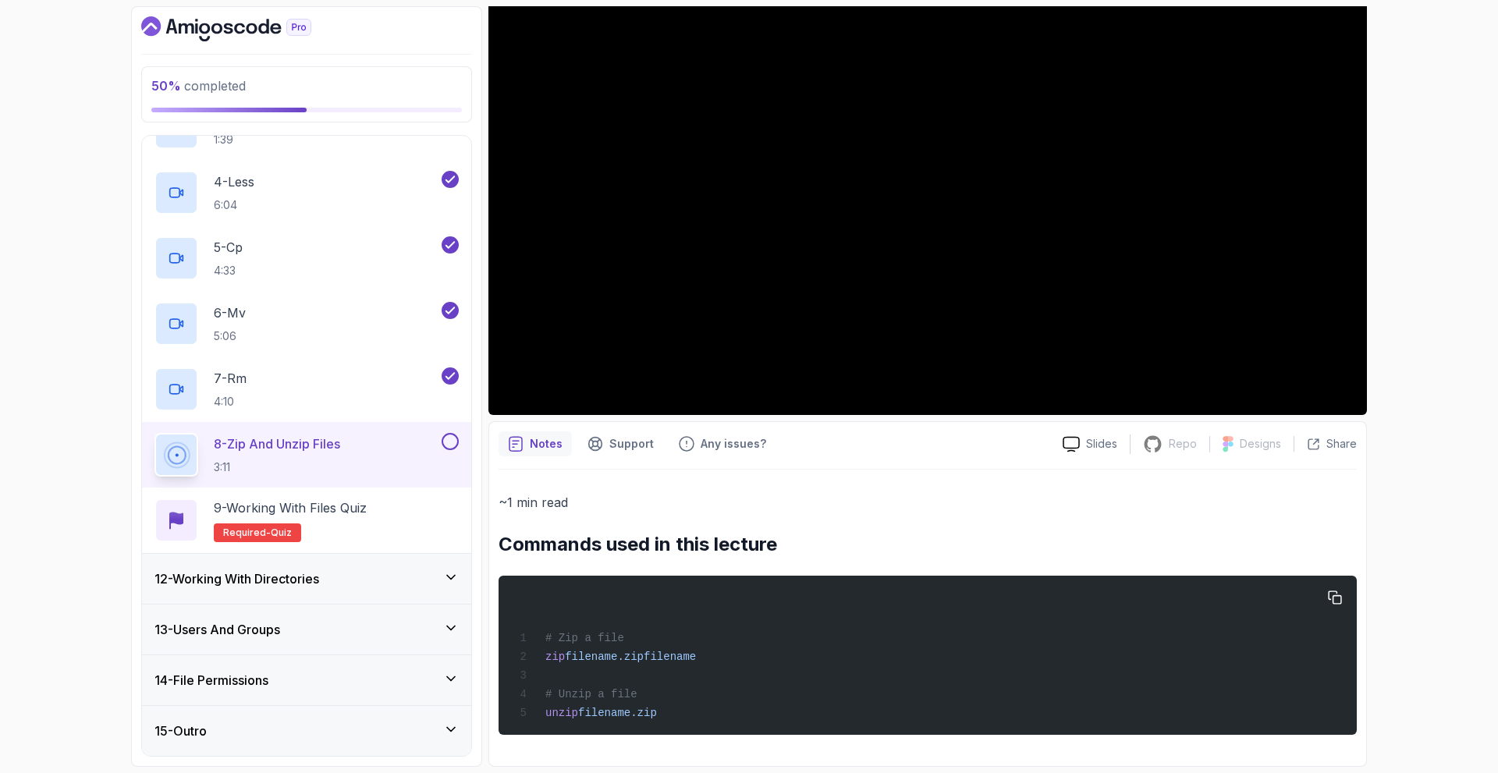
drag, startPoint x: 544, startPoint y: 630, endPoint x: 661, endPoint y: 718, distance: 146.6
click at [661, 718] on div "# Zip a file zip filename.zip filename # Unzip a file unzip filename.zip" at bounding box center [927, 655] width 833 height 140
copy code "# Zip a file zip filename.zip filename # Unzip a file unzip filename.zip"
click at [779, 610] on div "# Zip a file zip filename.zip filename # Unzip a file unzip filename.zip" at bounding box center [927, 655] width 833 height 140
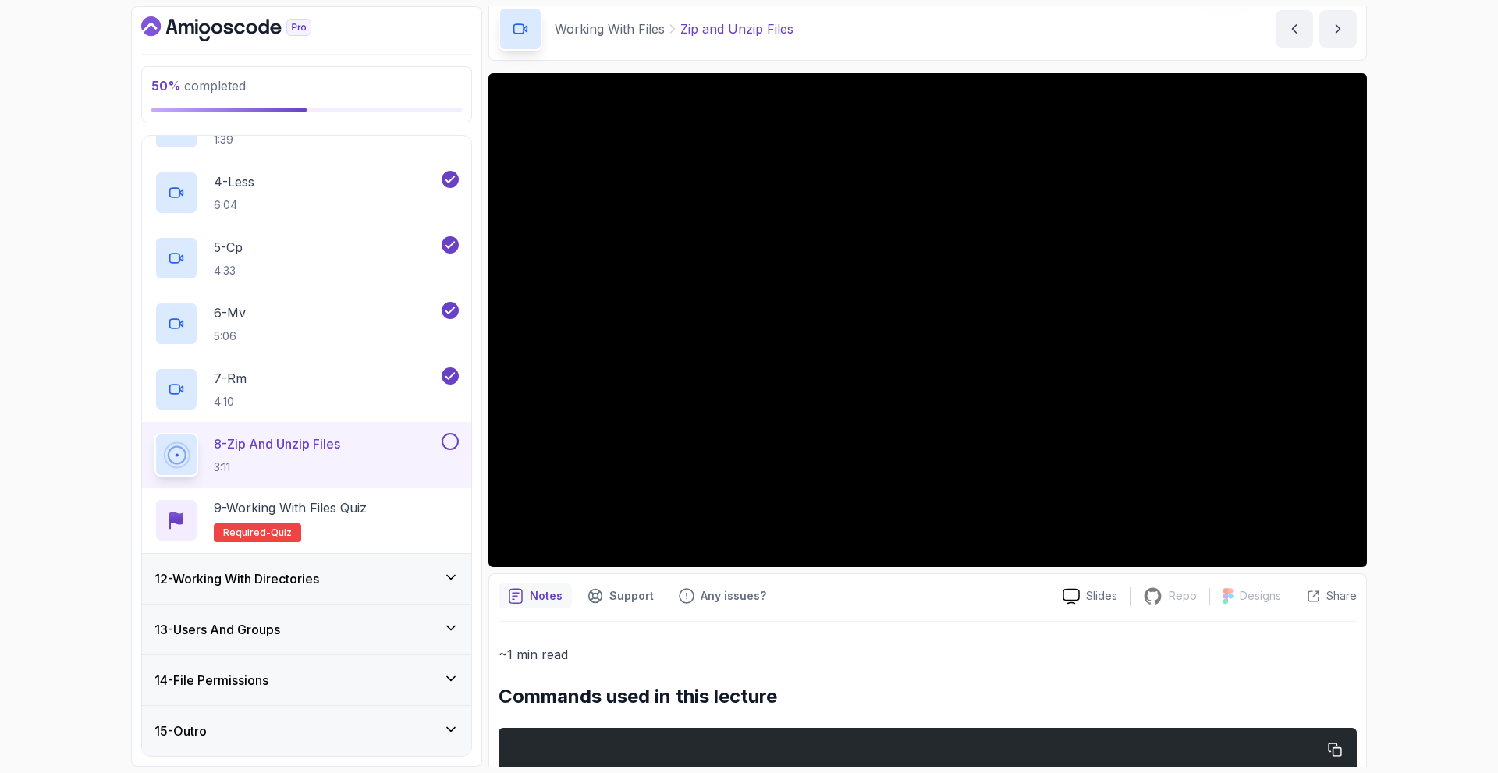
scroll to position [0, 0]
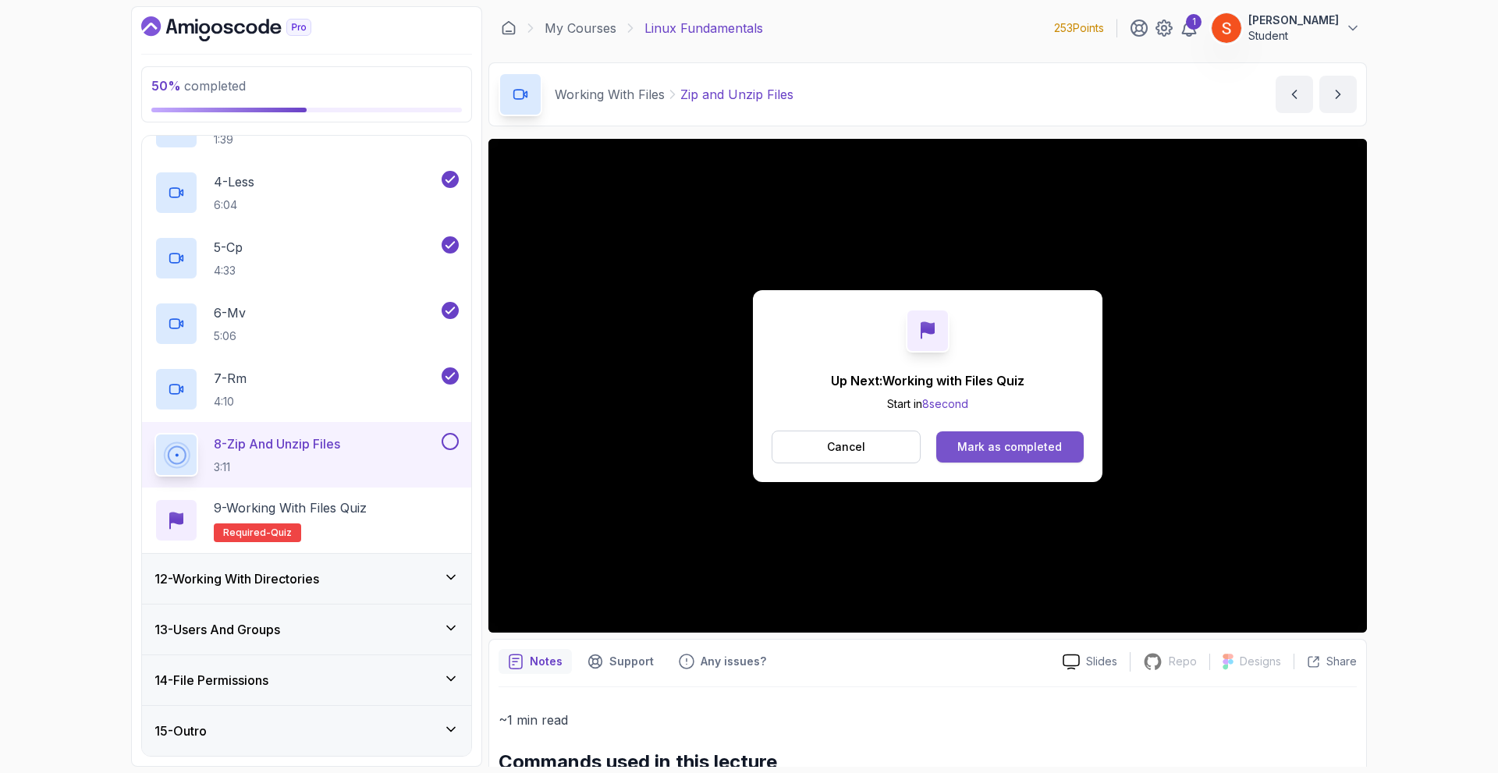
click at [989, 440] on div "Mark as completed" at bounding box center [1009, 447] width 105 height 16
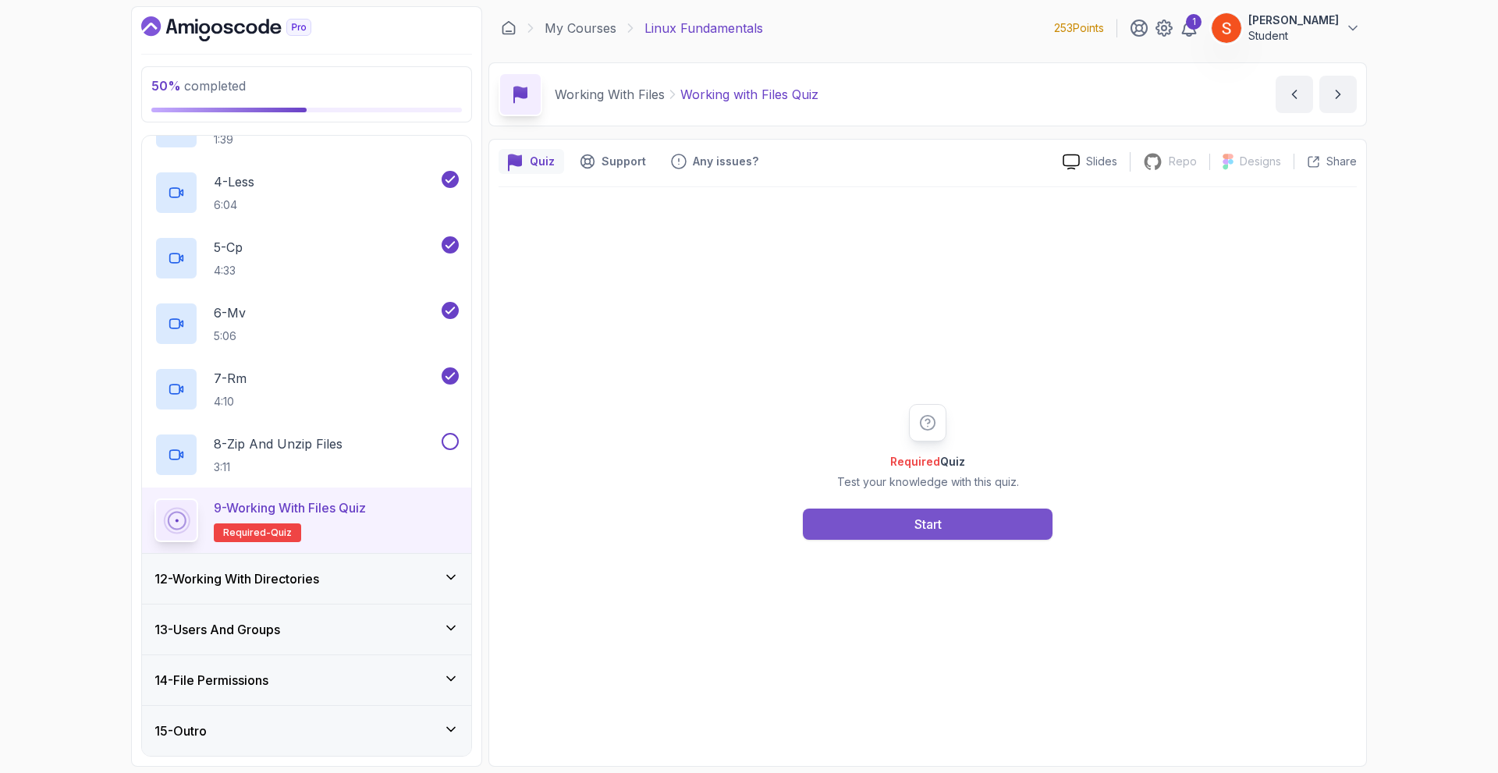
click at [930, 527] on div "Start" at bounding box center [927, 524] width 27 height 19
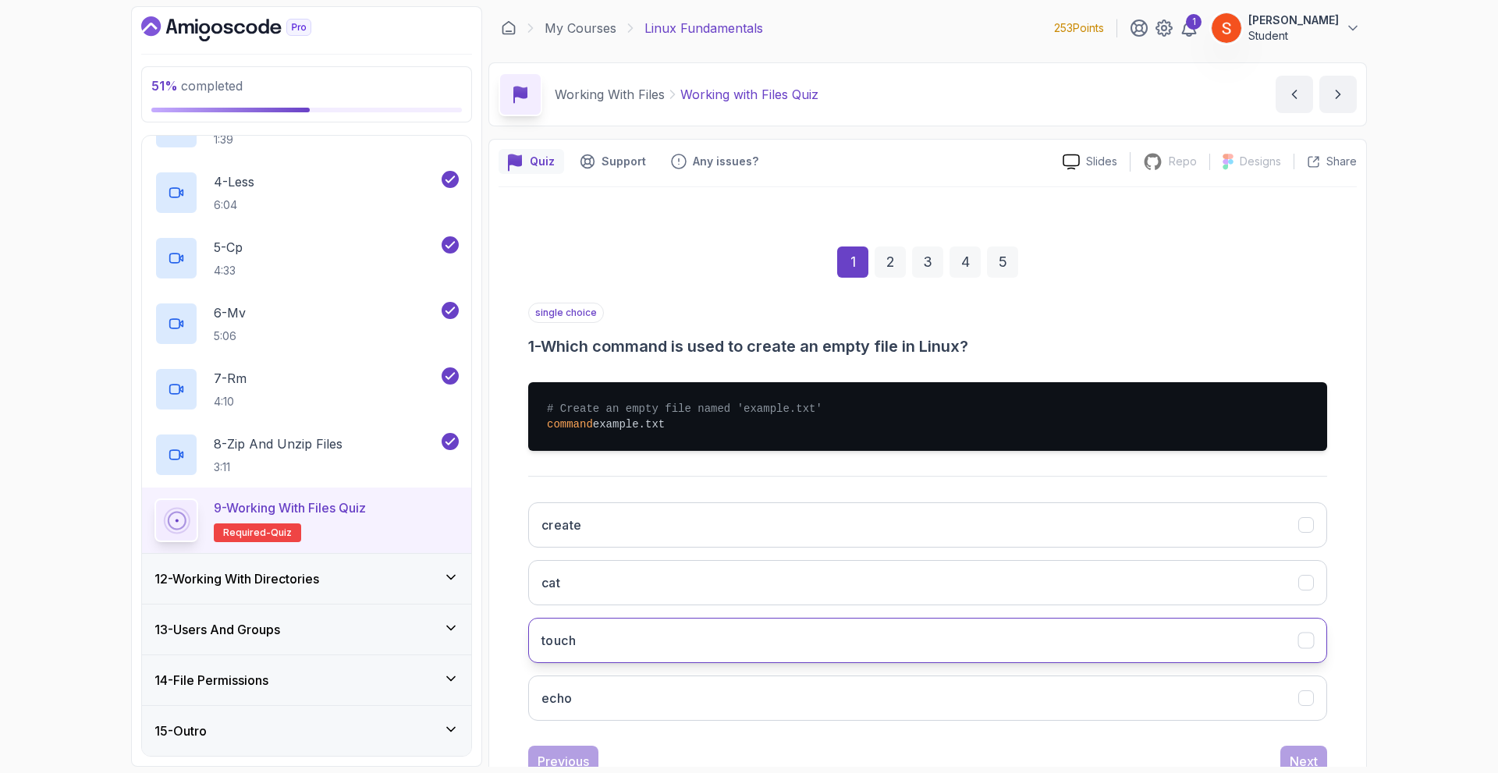
click at [640, 651] on button "touch" at bounding box center [927, 640] width 799 height 45
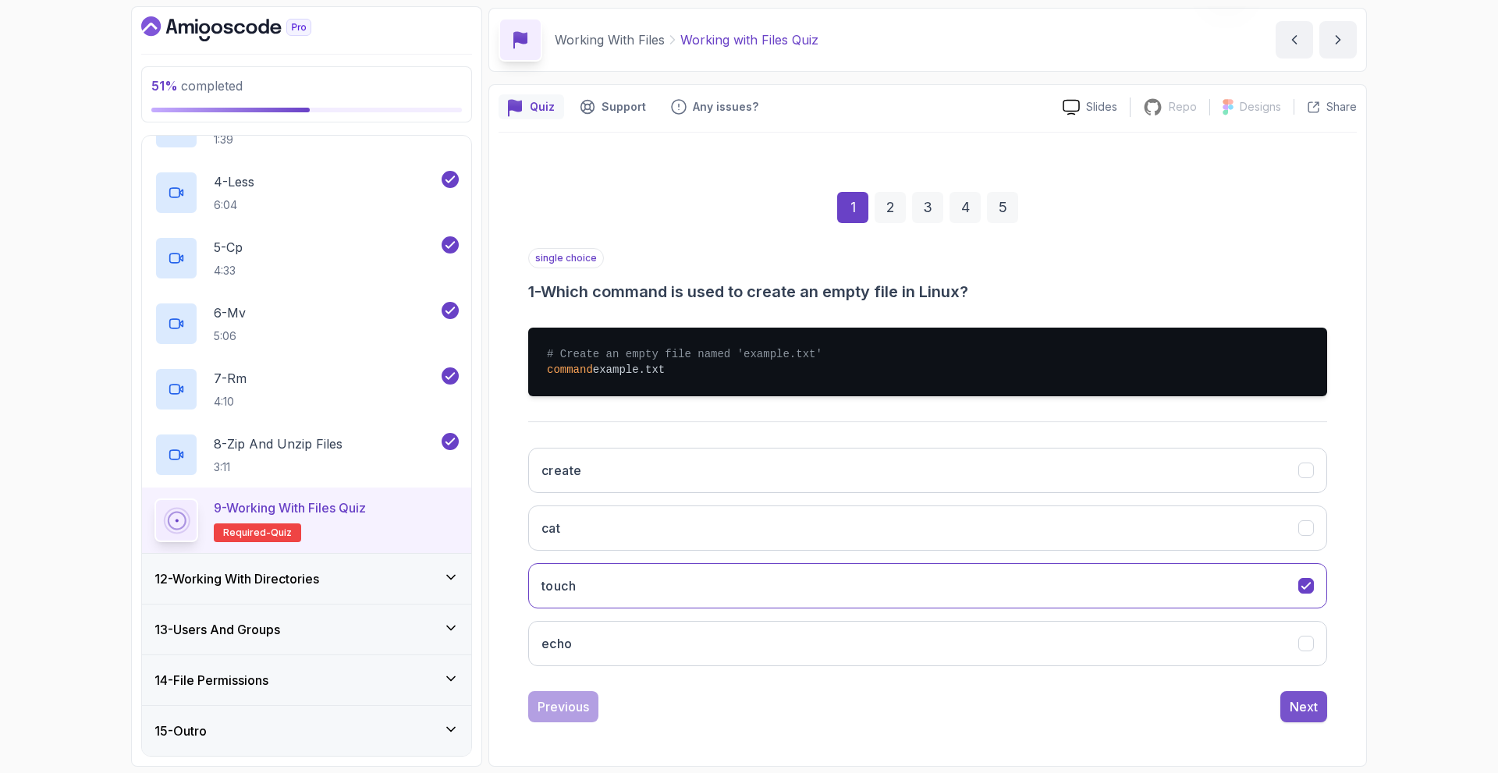
click at [1306, 714] on div "Next" at bounding box center [1303, 706] width 28 height 19
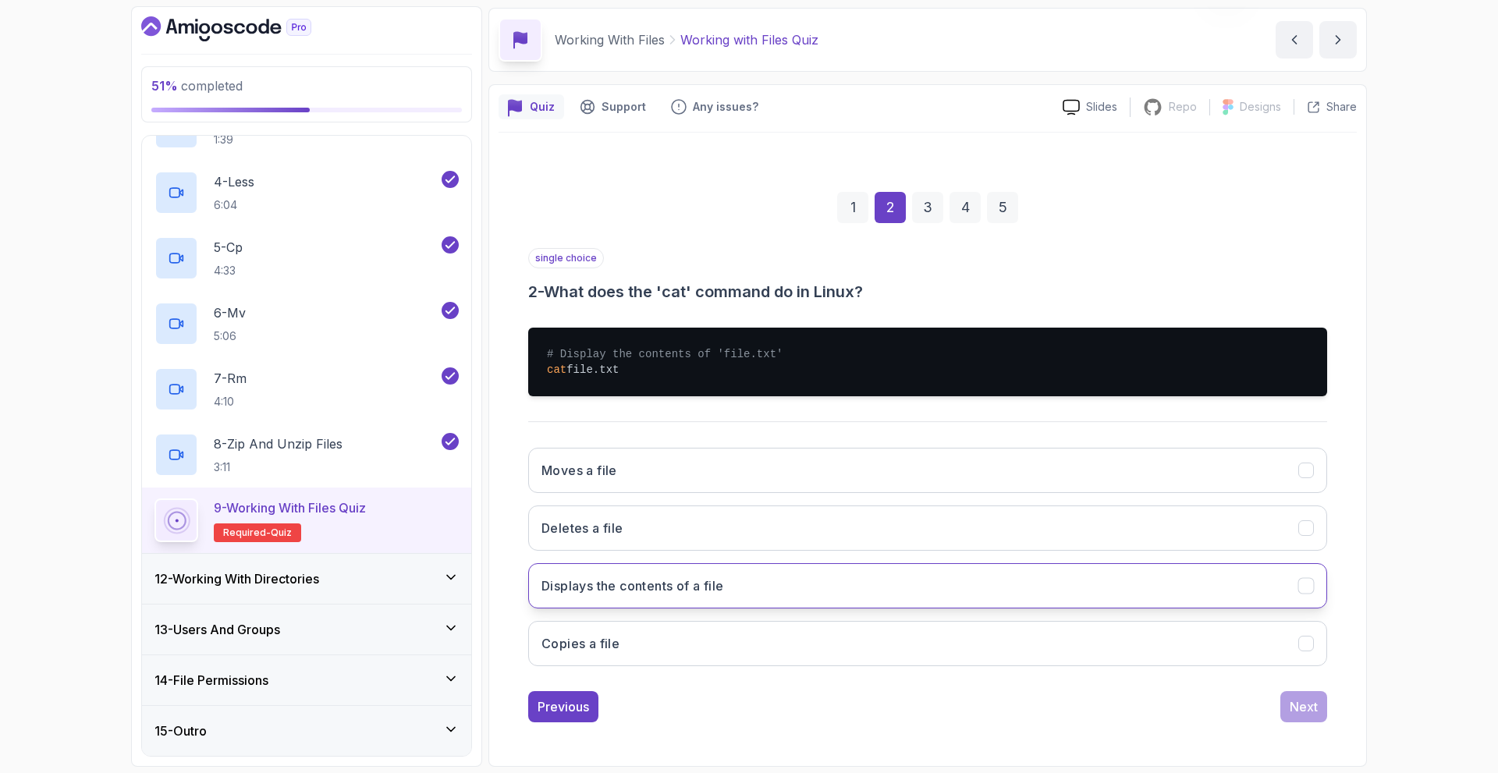
click at [682, 582] on h3 "Displays the contents of a file" at bounding box center [632, 585] width 182 height 19
click at [1296, 701] on div "Next" at bounding box center [1303, 706] width 28 height 19
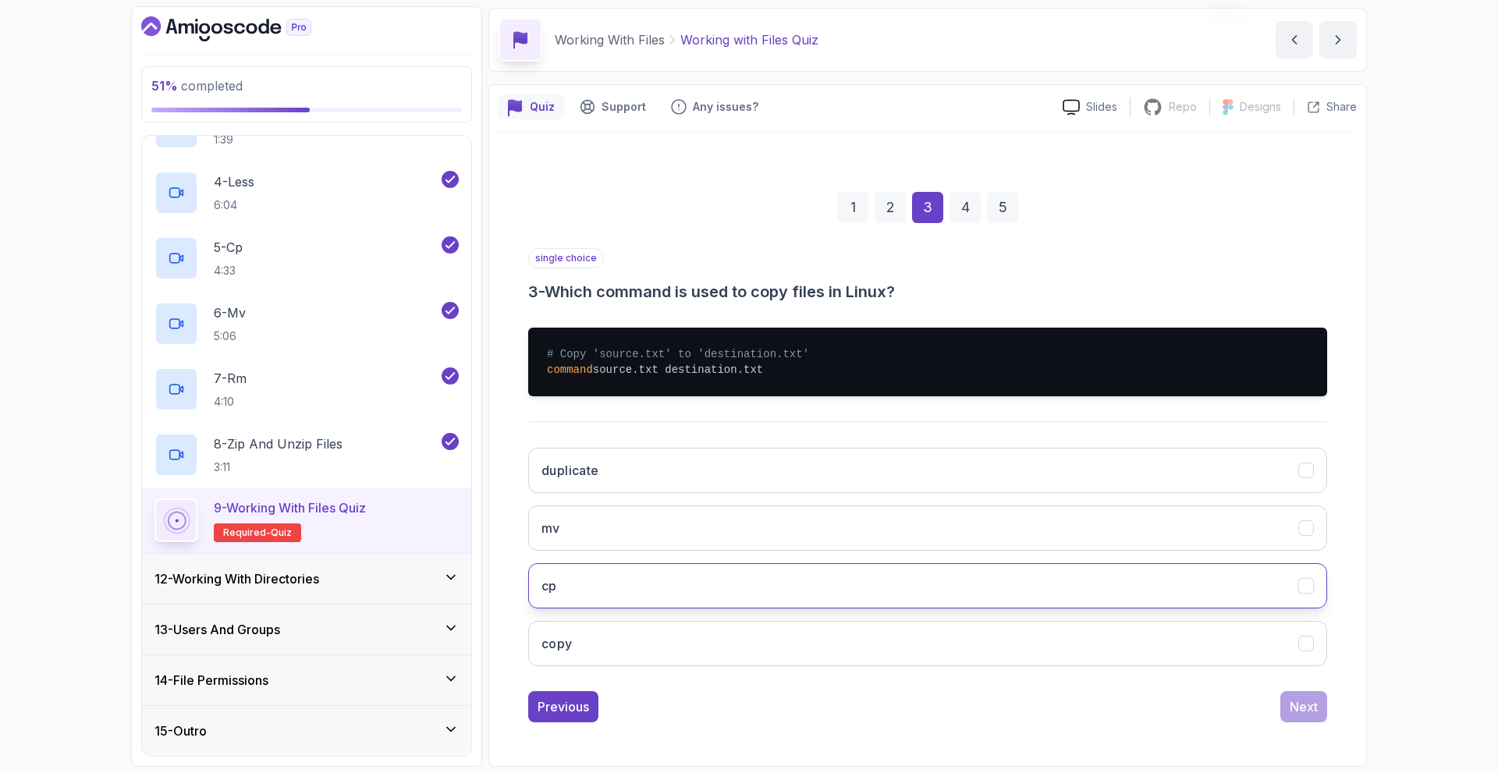
click at [732, 577] on button "cp" at bounding box center [927, 585] width 799 height 45
click at [1300, 705] on div "Next" at bounding box center [1303, 706] width 28 height 19
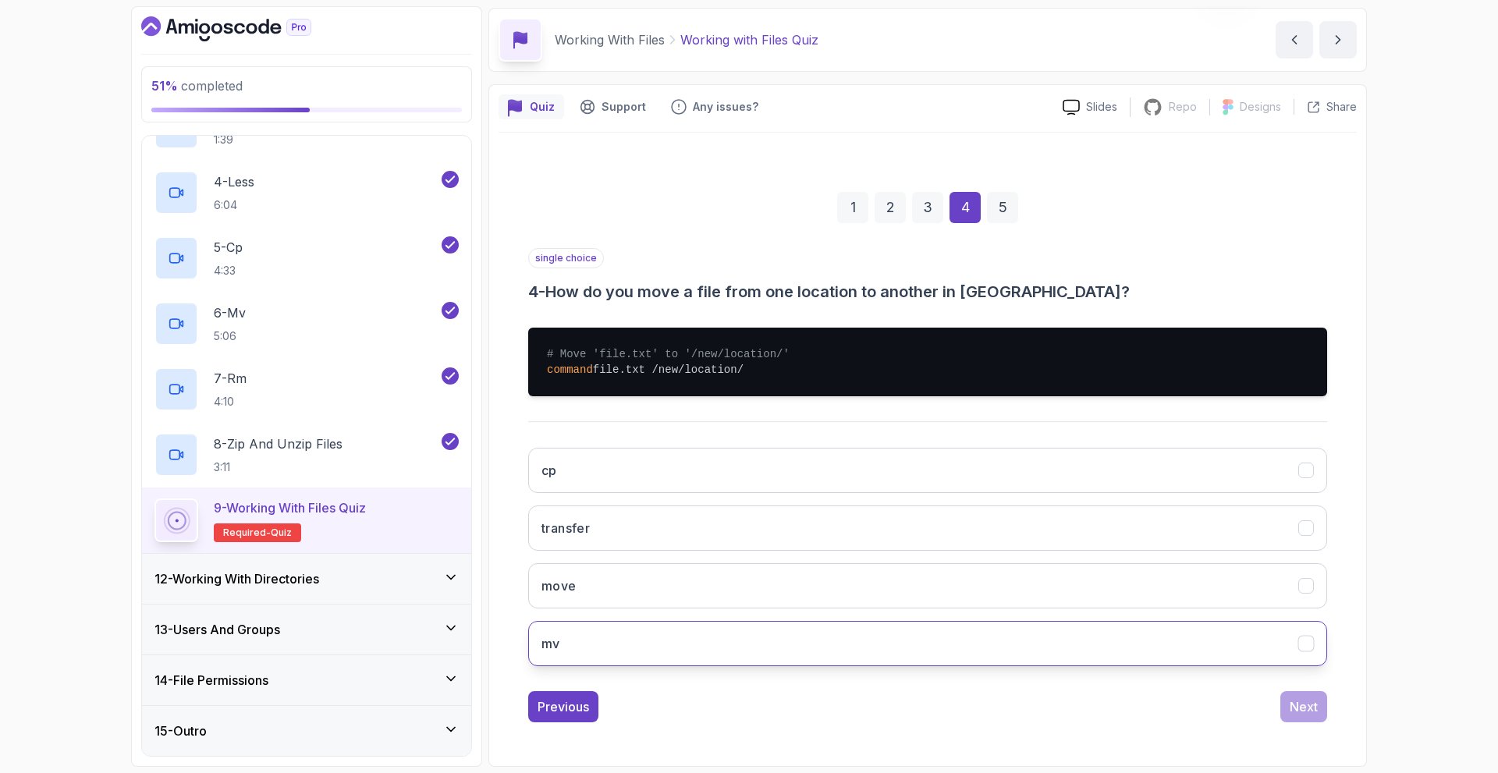
click at [628, 651] on button "mv" at bounding box center [927, 643] width 799 height 45
click at [918, 202] on div "3" at bounding box center [927, 207] width 31 height 31
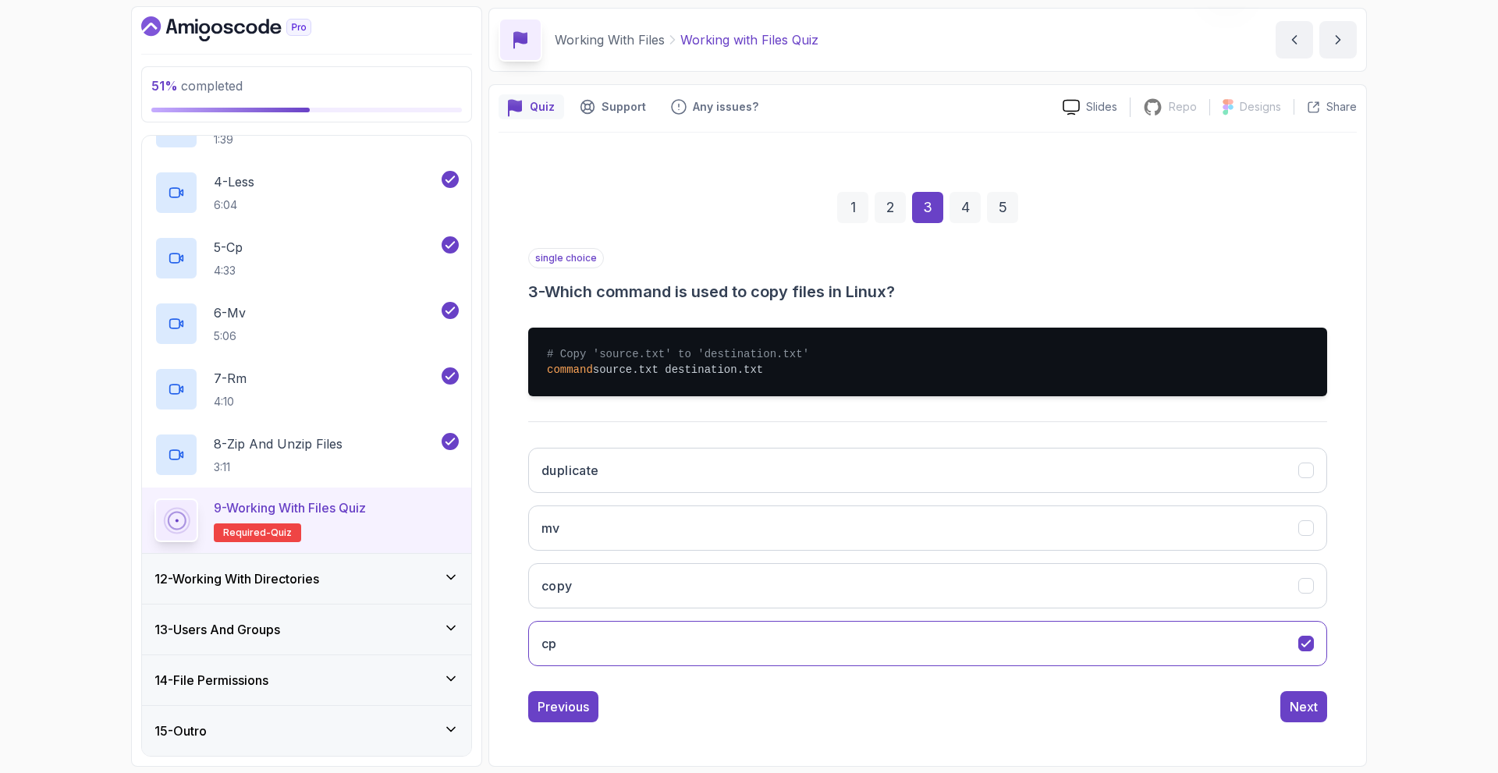
click at [898, 204] on div "2" at bounding box center [889, 207] width 31 height 31
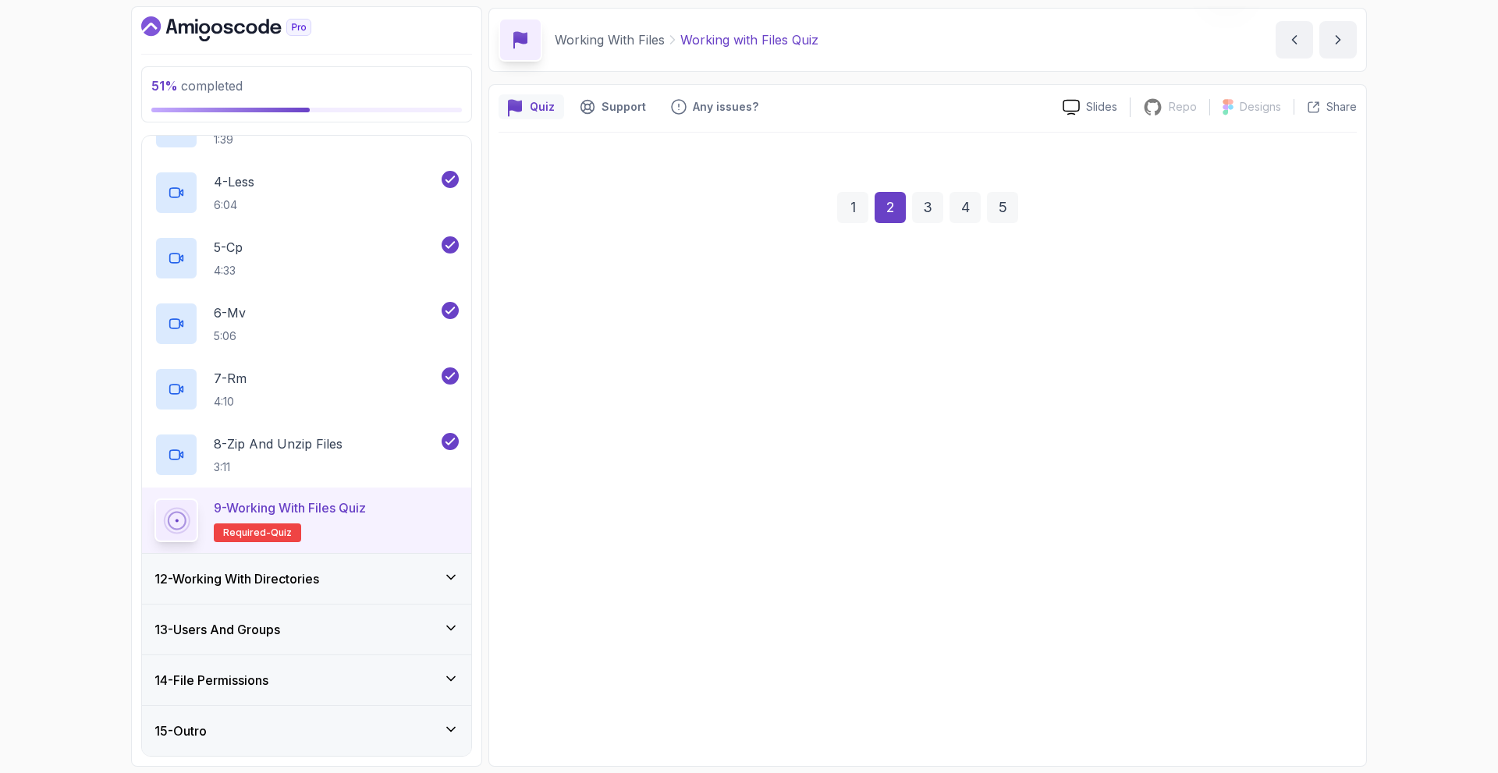
click at [962, 209] on div "4" at bounding box center [964, 207] width 31 height 31
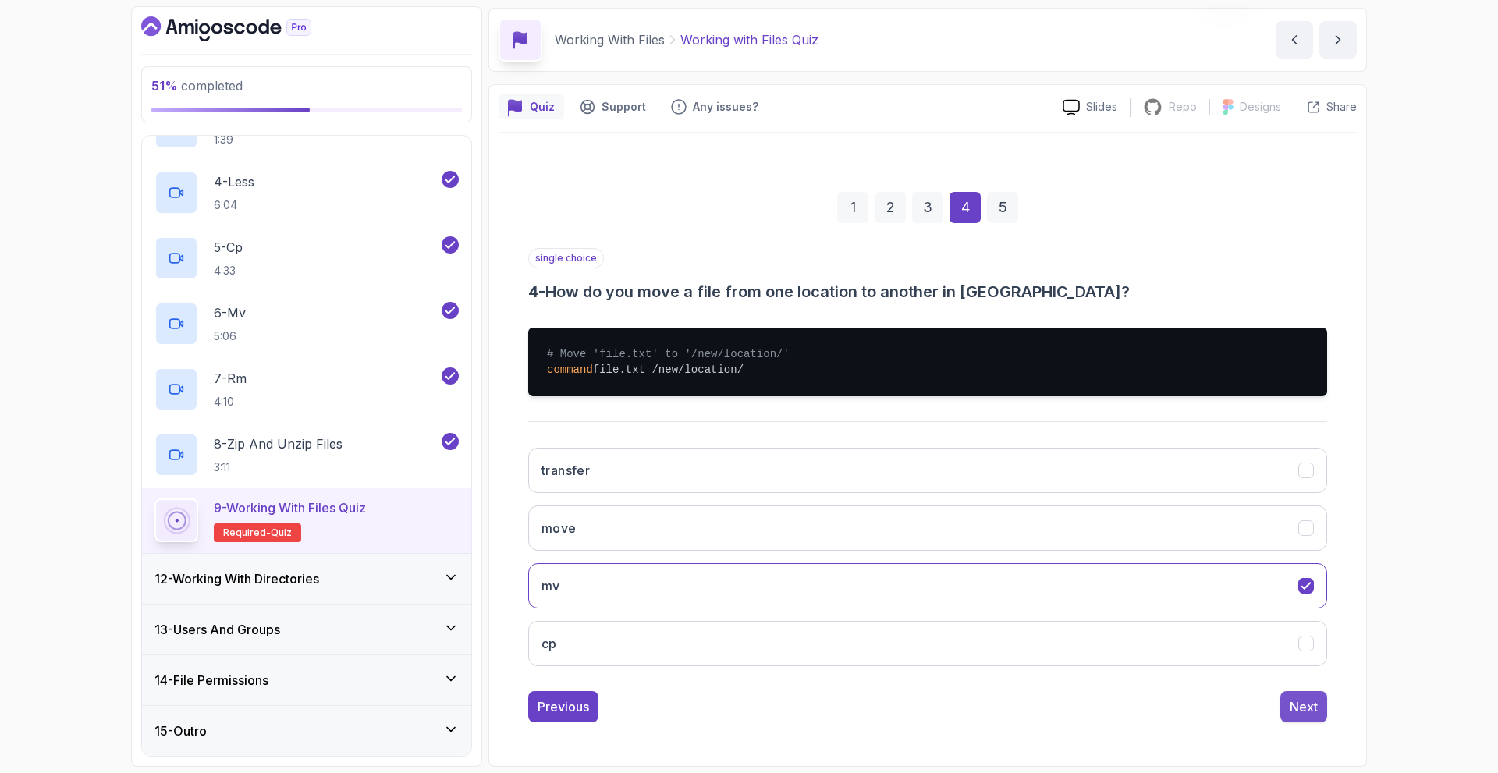
click at [1303, 704] on div "Next" at bounding box center [1303, 706] width 28 height 19
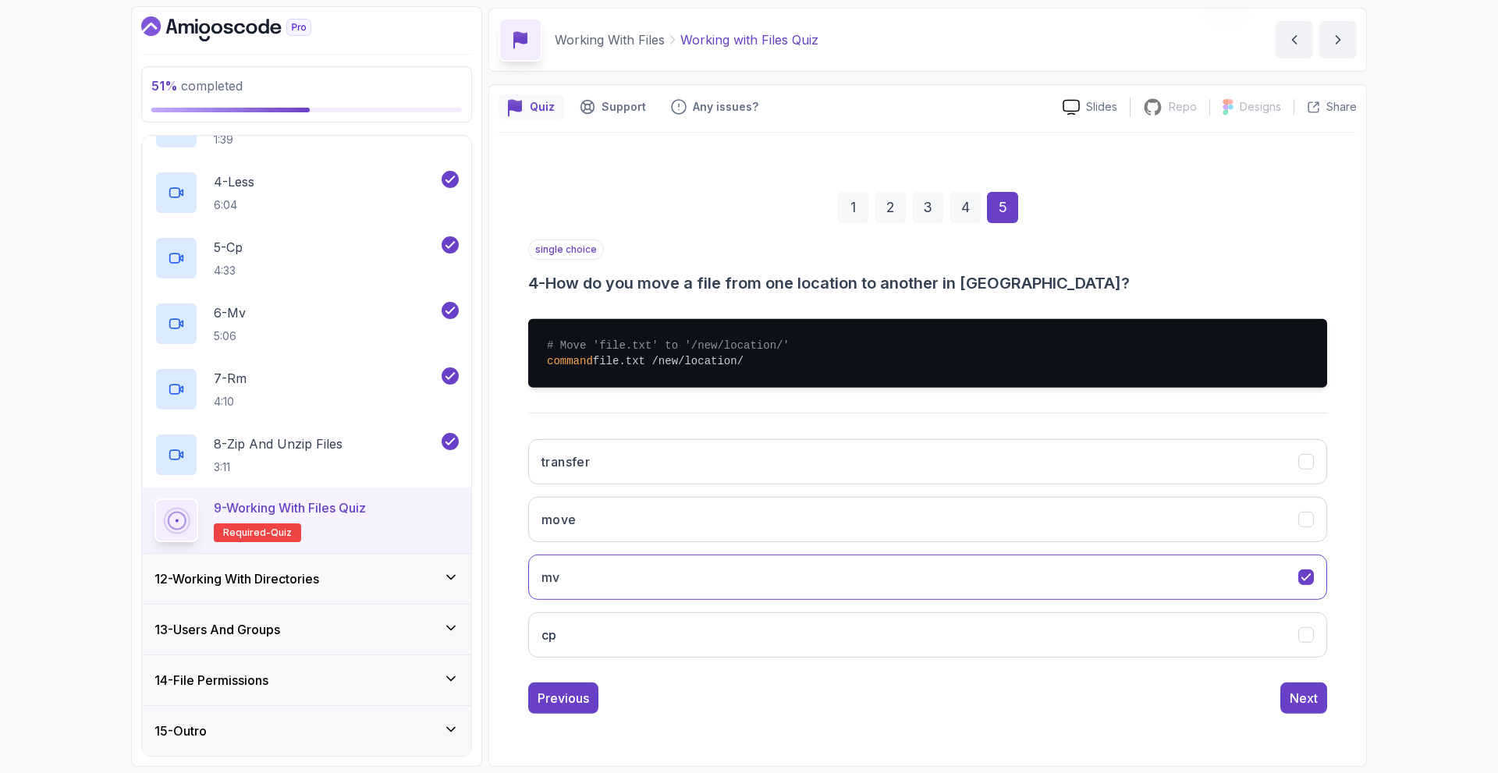
scroll to position [0, 0]
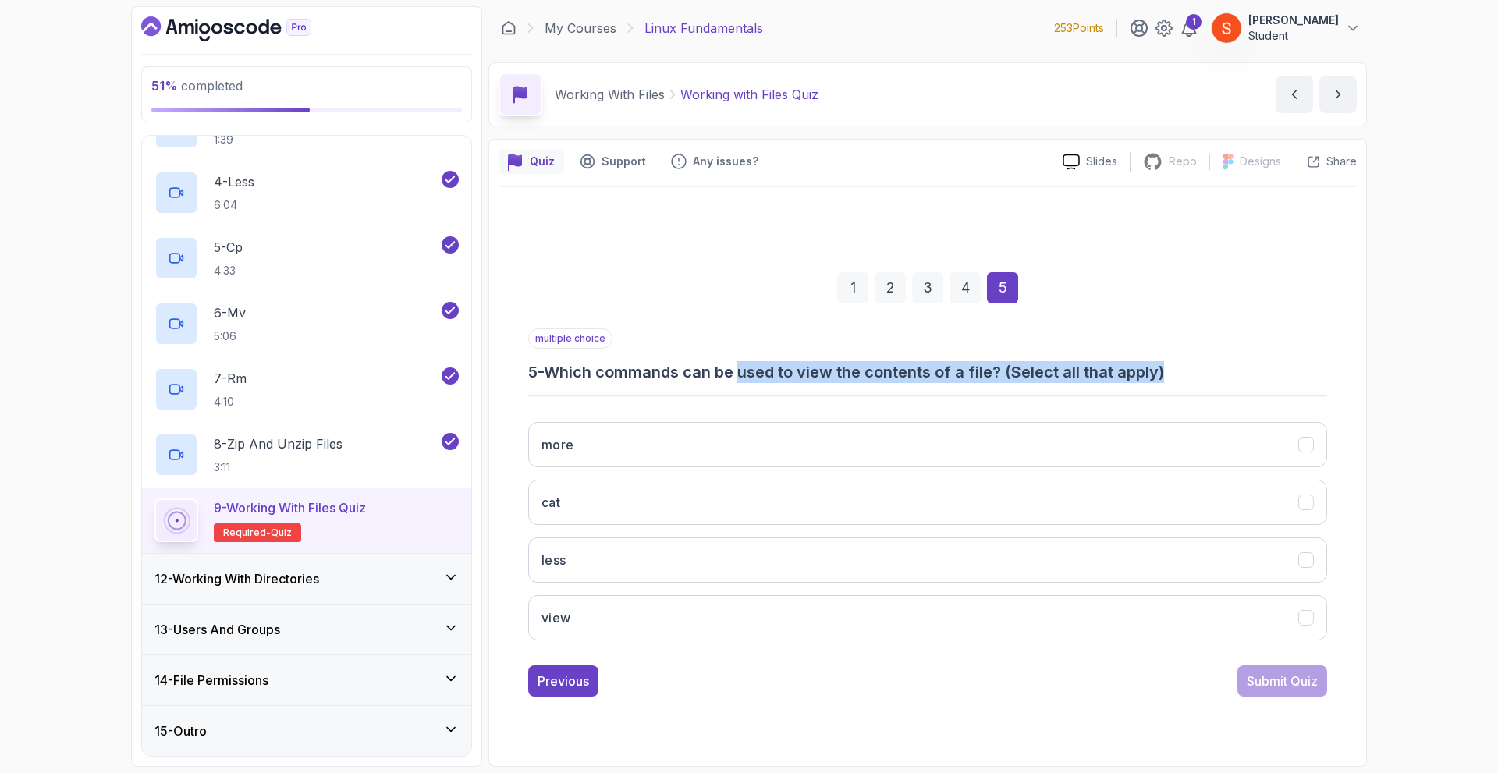
drag, startPoint x: 924, startPoint y: 367, endPoint x: 1193, endPoint y: 350, distance: 269.6
click at [1193, 350] on div "multiple choice 5 - Which commands can be used to view the contents of a file? …" at bounding box center [927, 355] width 799 height 55
click at [1207, 312] on div "1 2 3 4 5" at bounding box center [927, 287] width 799 height 81
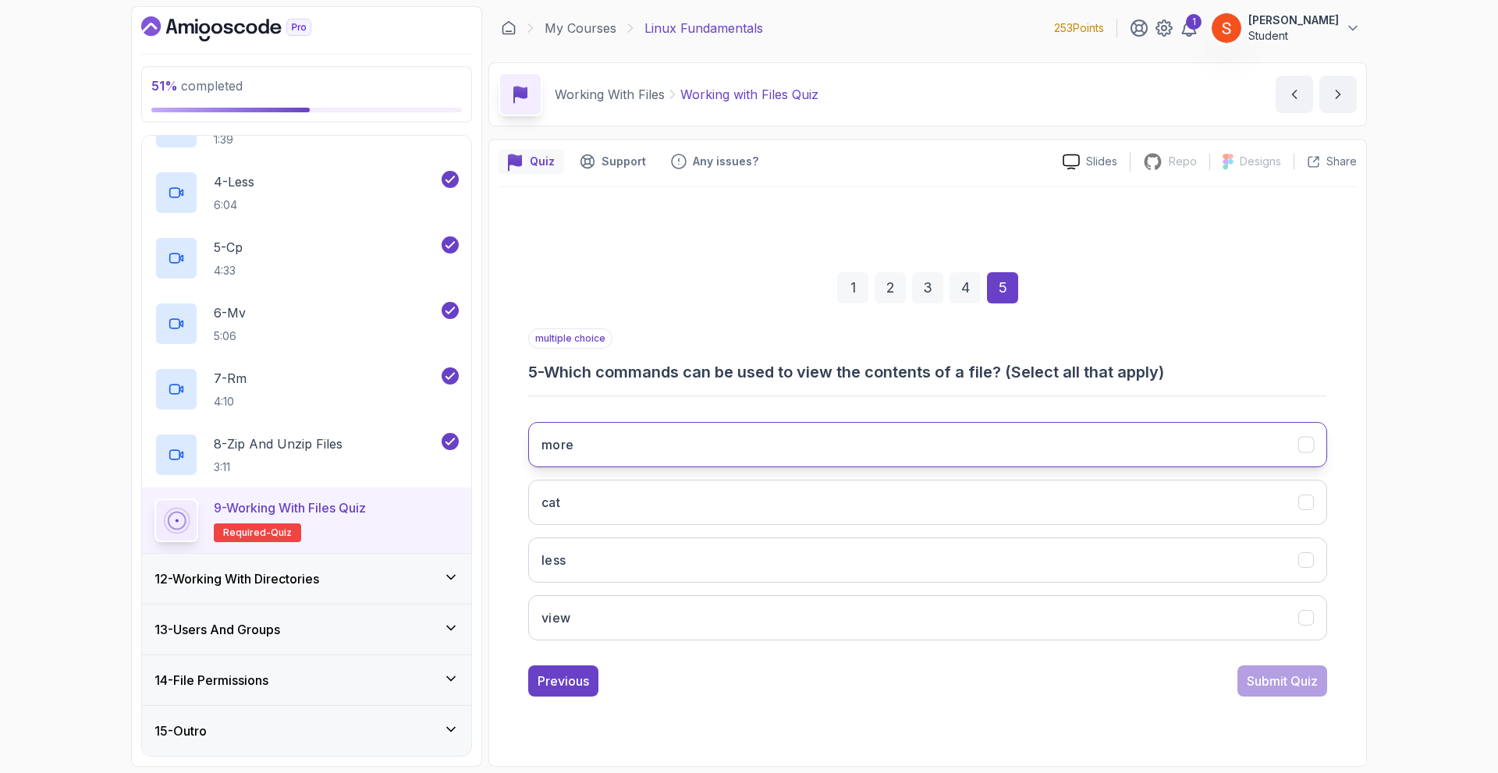
click at [718, 432] on button "more" at bounding box center [927, 444] width 799 height 45
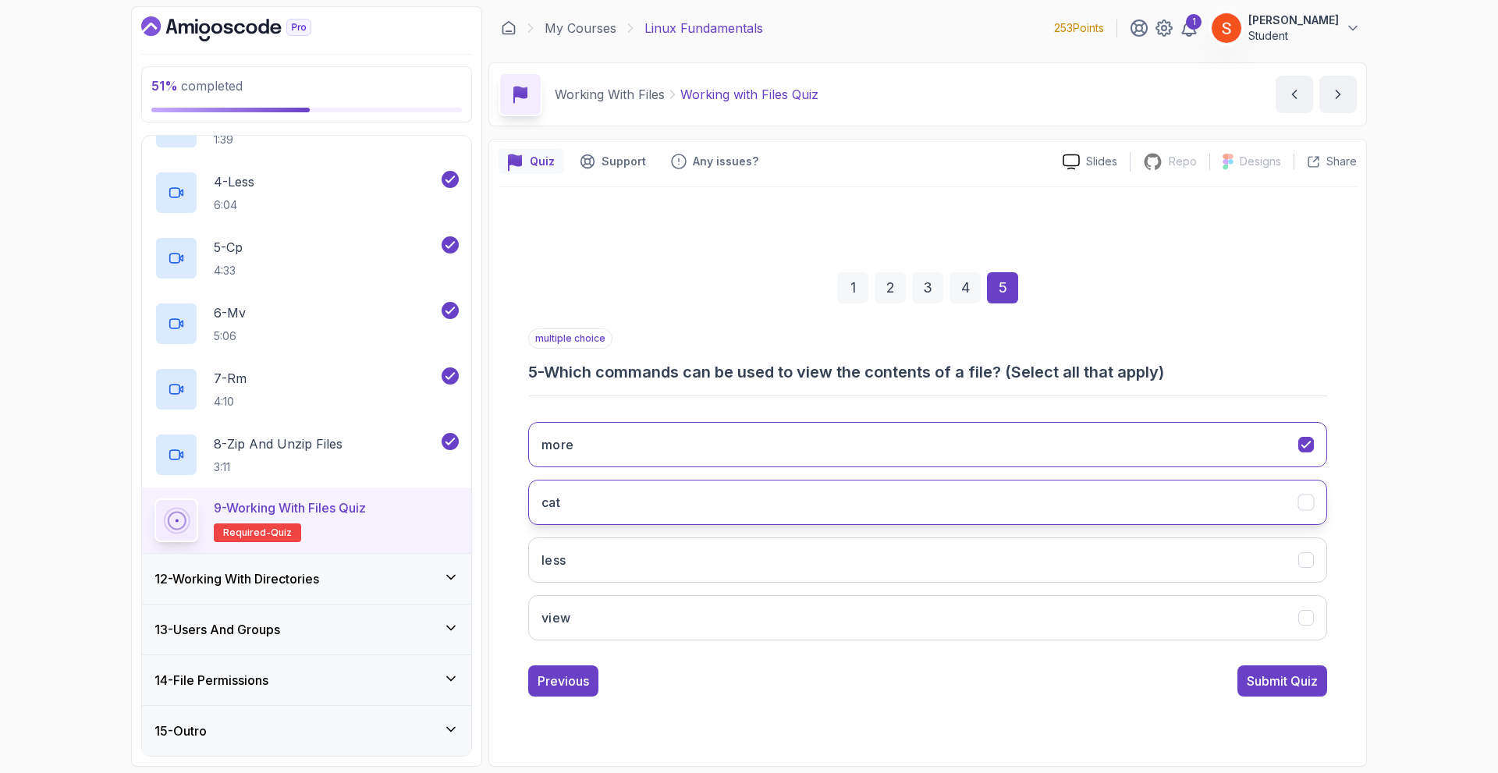
click at [626, 506] on button "cat" at bounding box center [927, 502] width 799 height 45
click at [622, 572] on button "less" at bounding box center [927, 559] width 799 height 45
click at [1278, 675] on div "Submit Quiz" at bounding box center [1281, 681] width 71 height 19
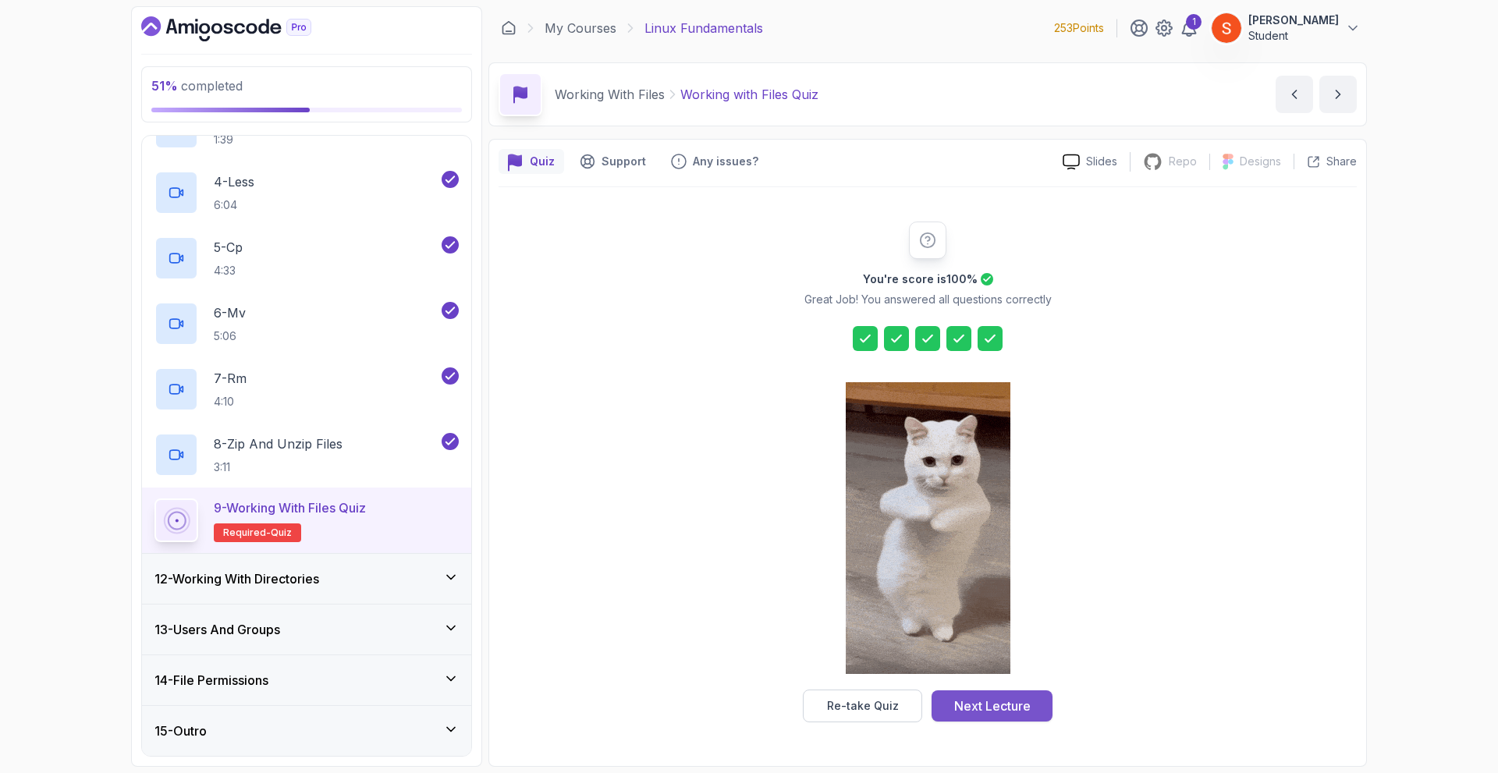
click at [978, 707] on div "Next Lecture" at bounding box center [992, 706] width 76 height 19
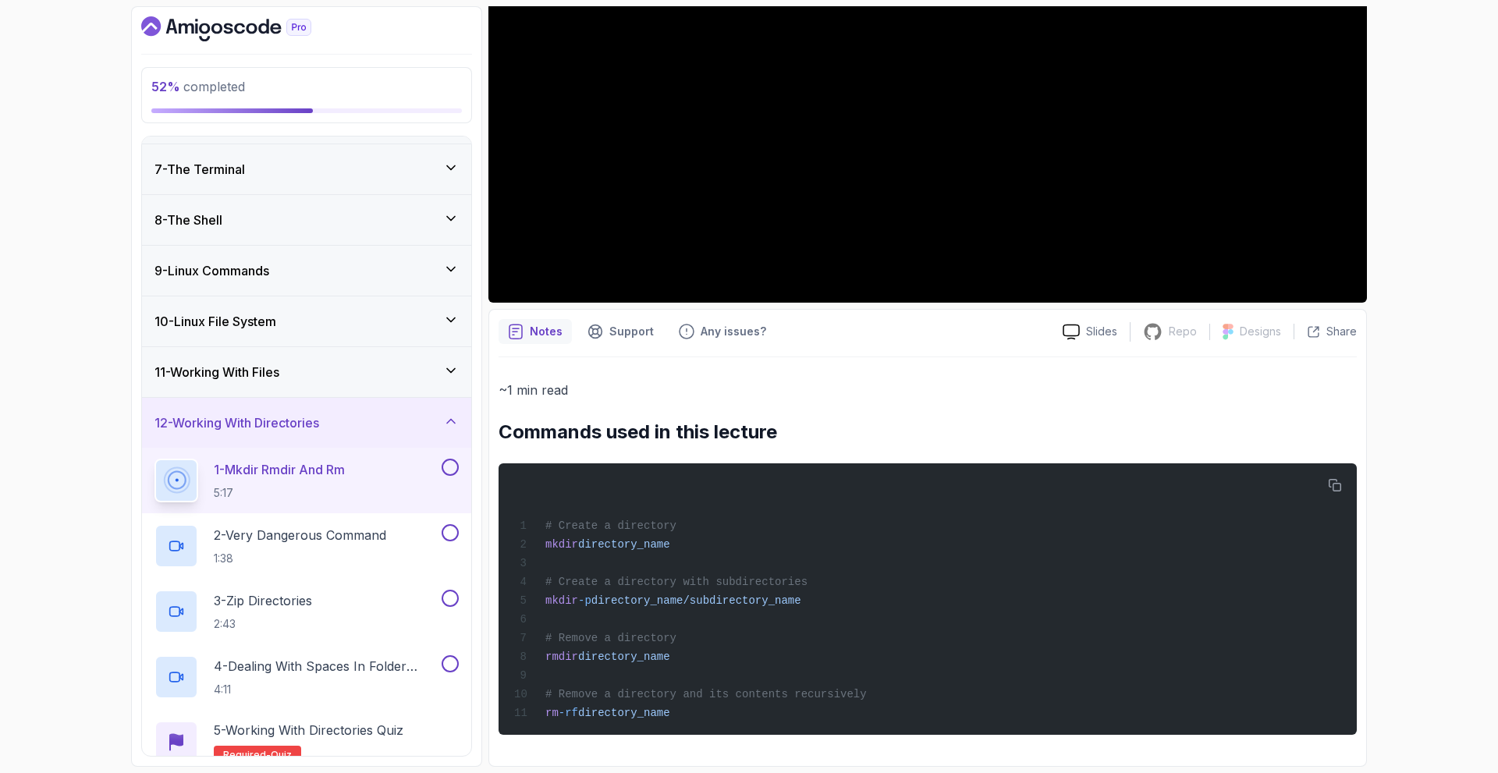
scroll to position [468, 0]
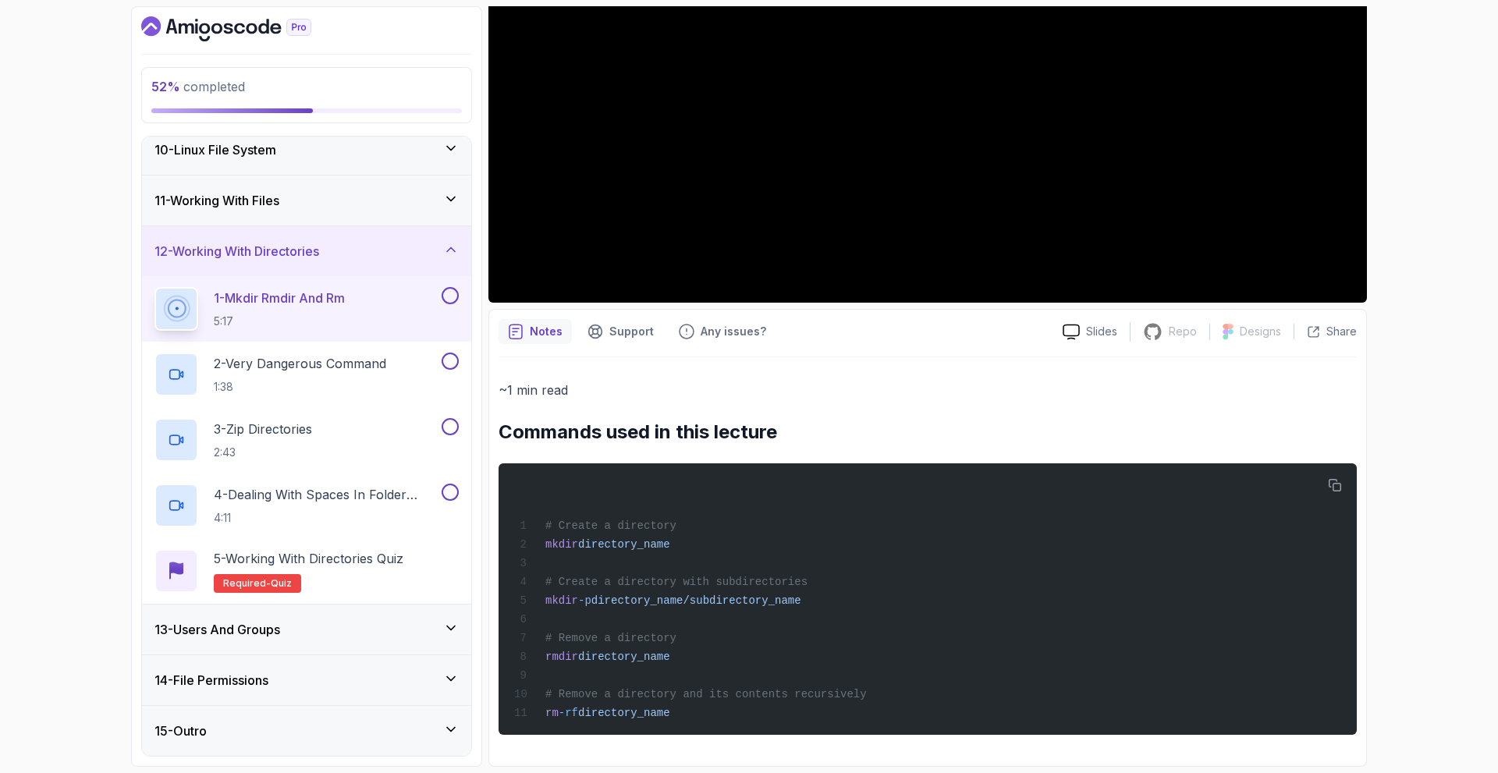
click at [307, 623] on div "13 - Users And Groups" at bounding box center [306, 629] width 304 height 19
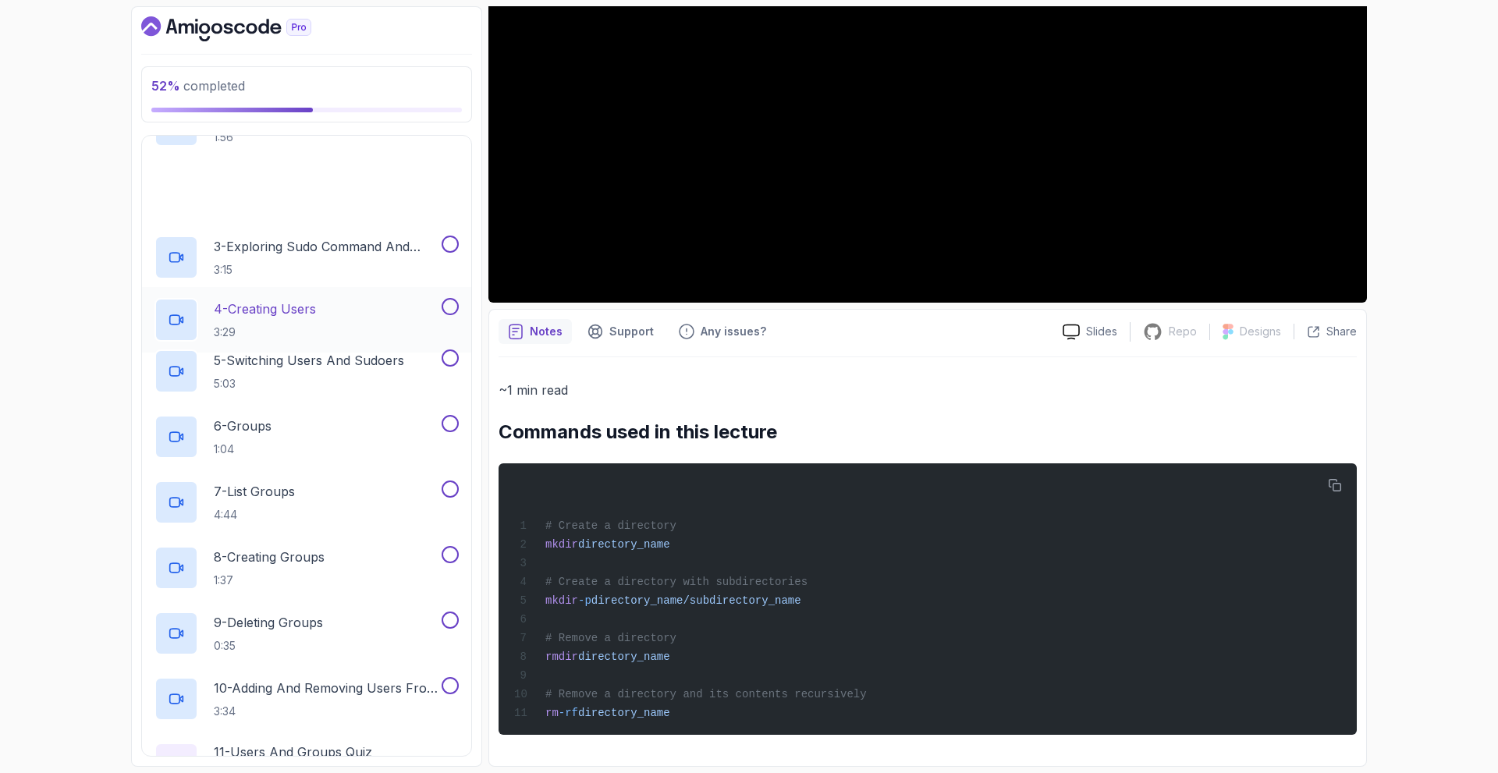
scroll to position [926, 0]
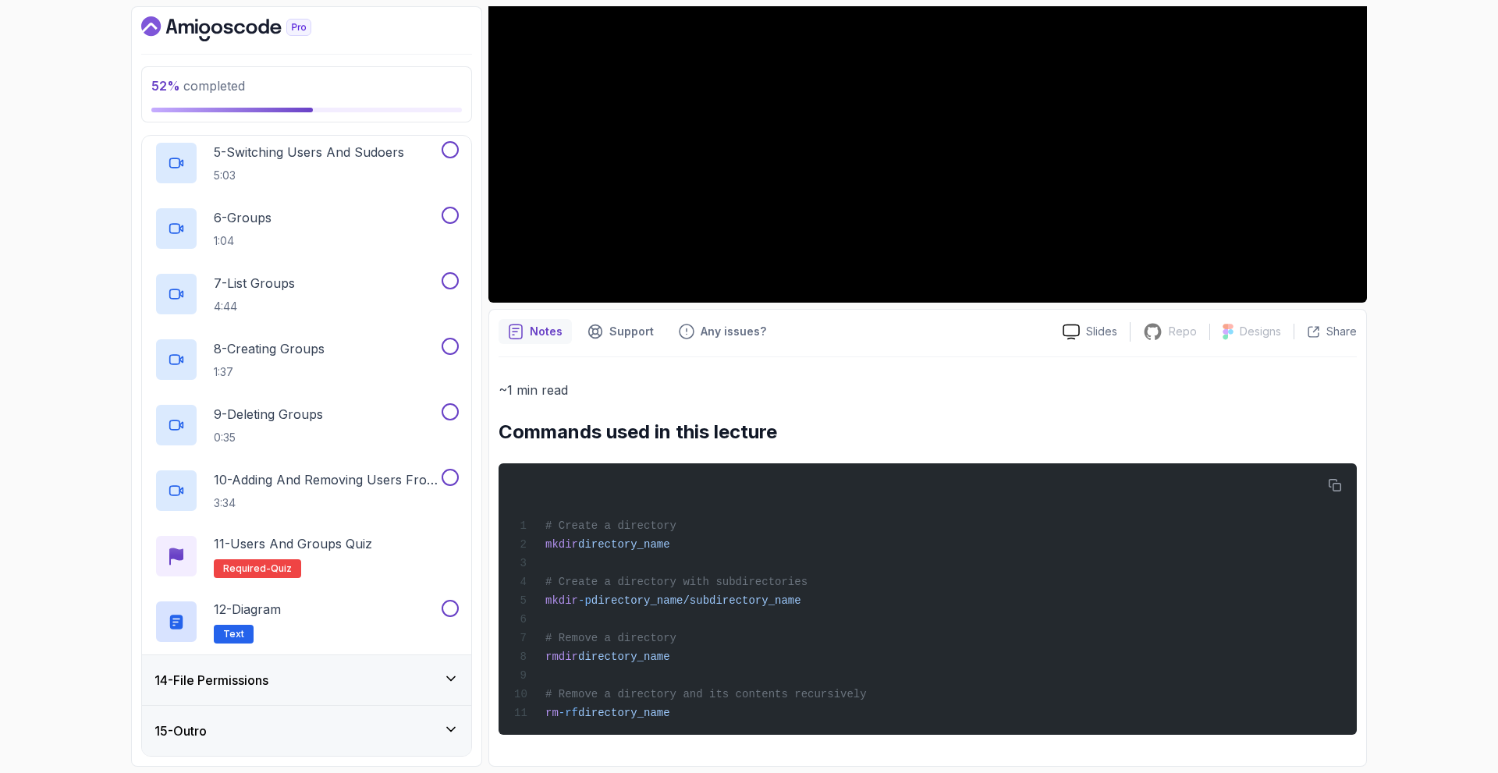
click at [250, 672] on h3 "14 - File Permissions" at bounding box center [211, 680] width 114 height 19
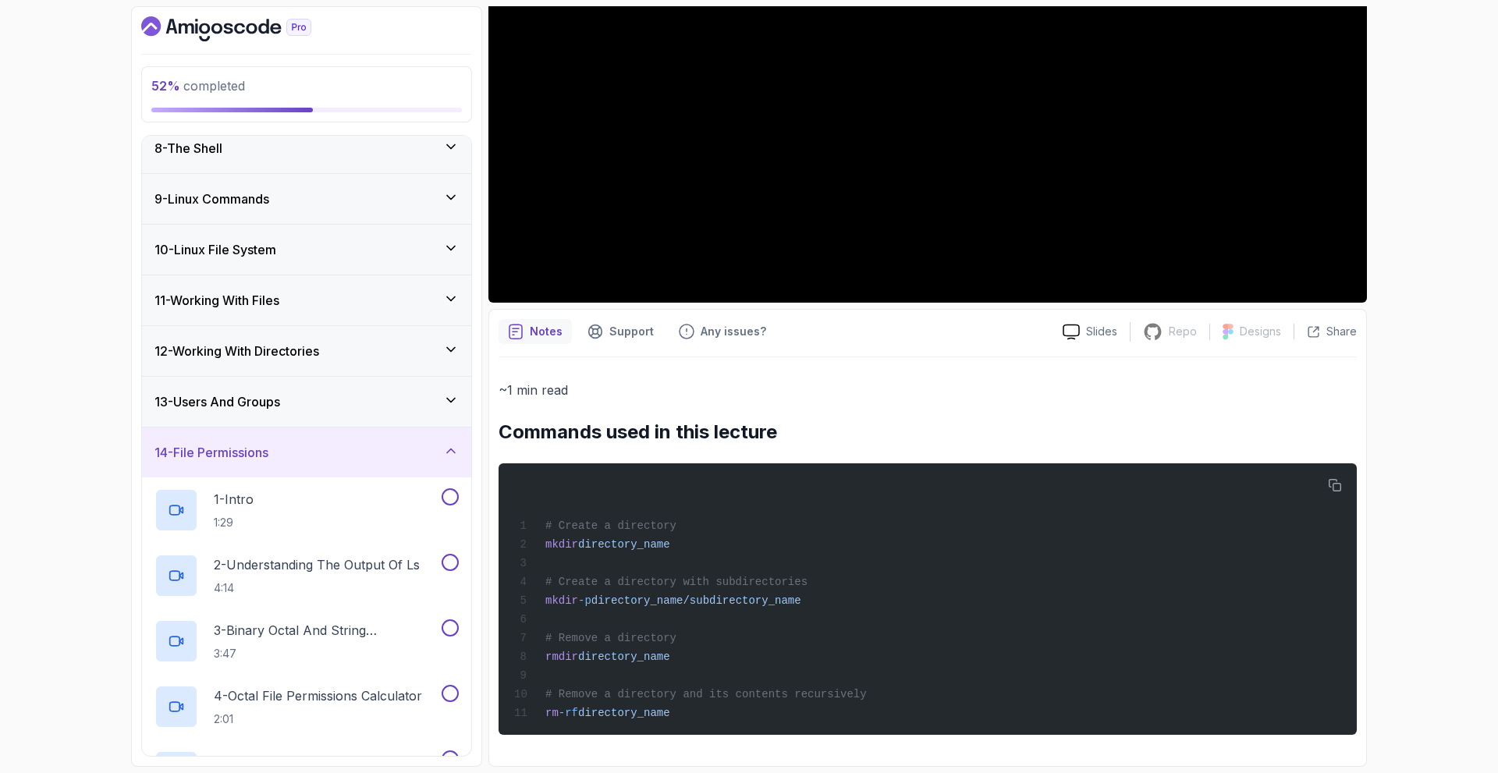
click at [363, 452] on div "14 - File Permissions" at bounding box center [306, 452] width 304 height 19
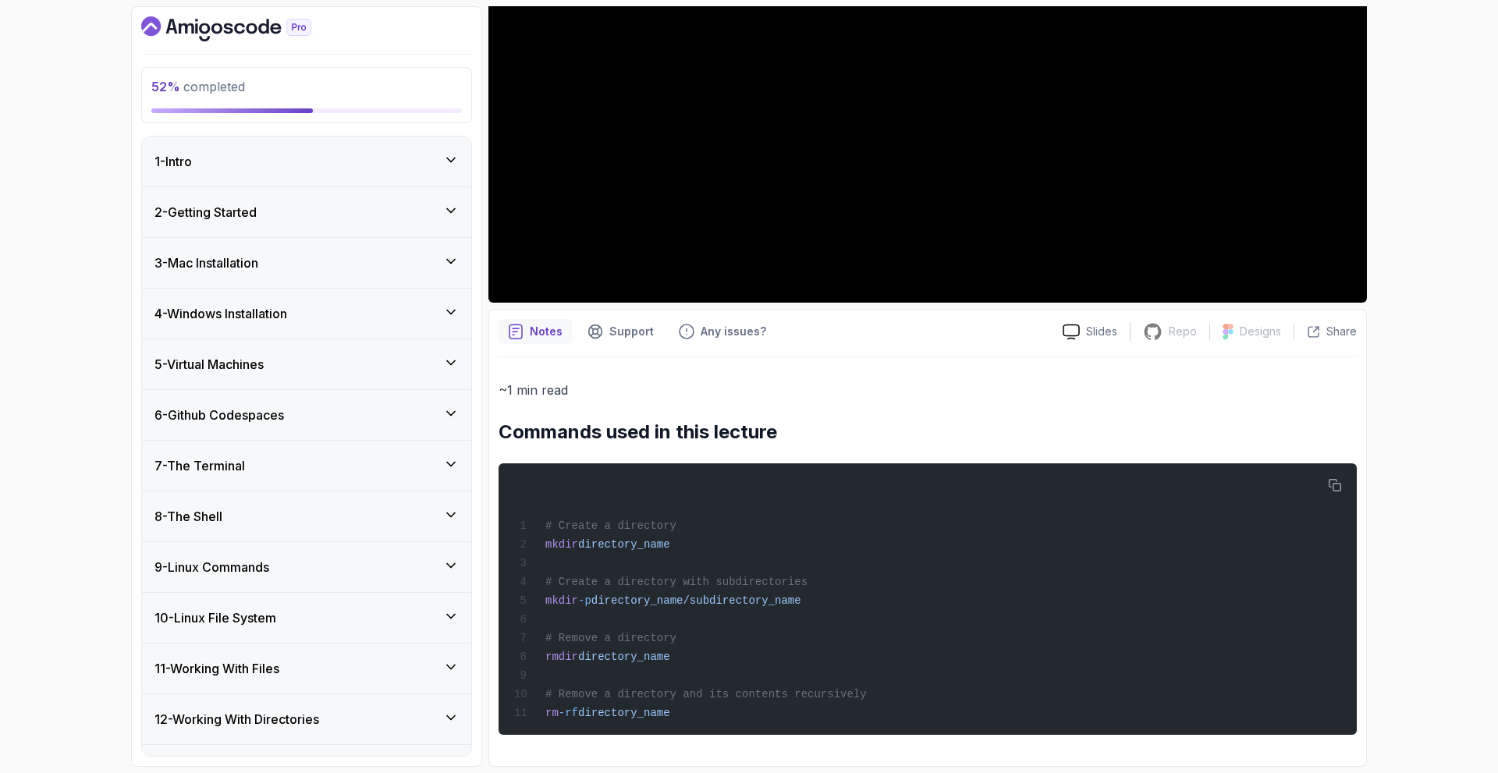
scroll to position [140, 0]
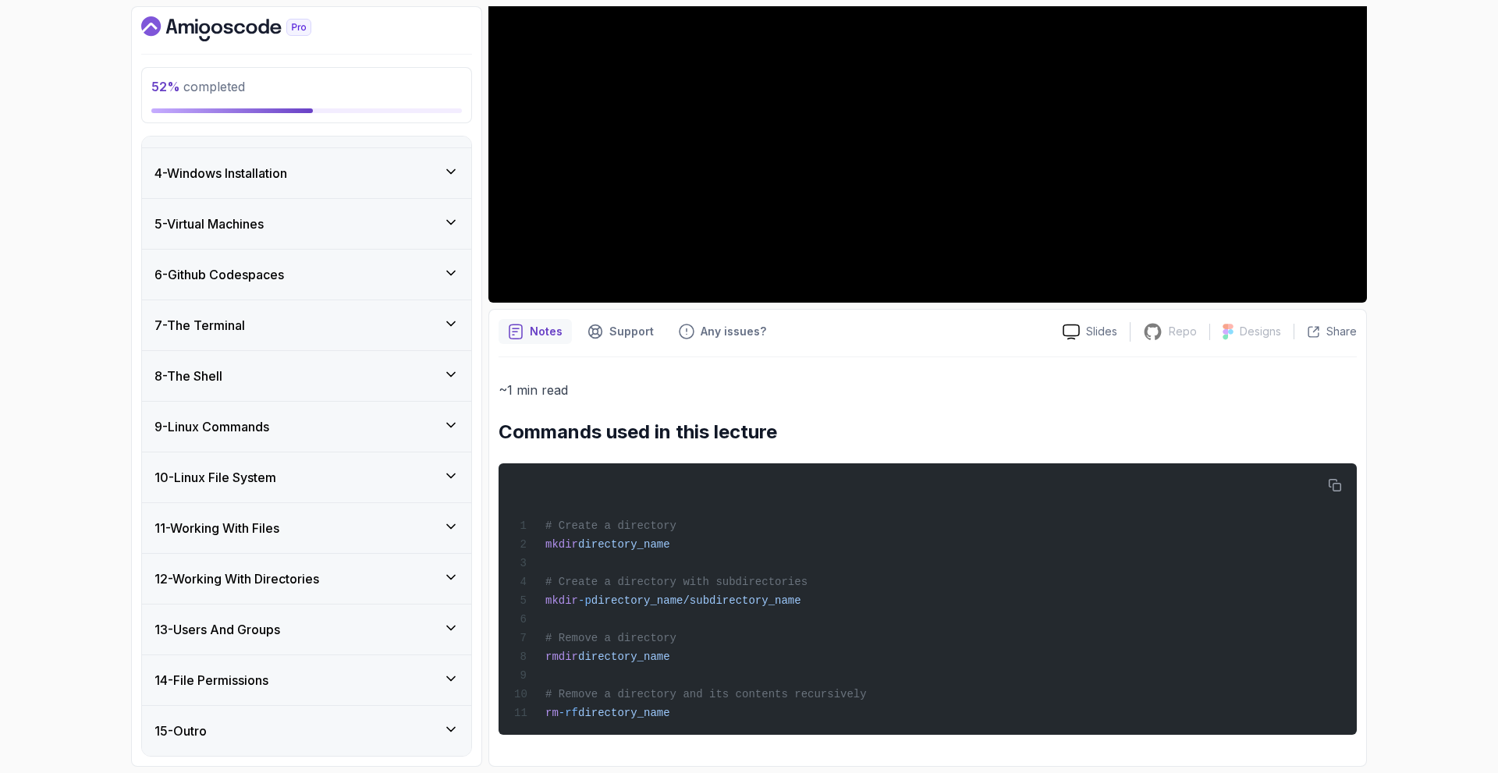
click at [420, 519] on div "11 - Working With Files" at bounding box center [306, 528] width 304 height 19
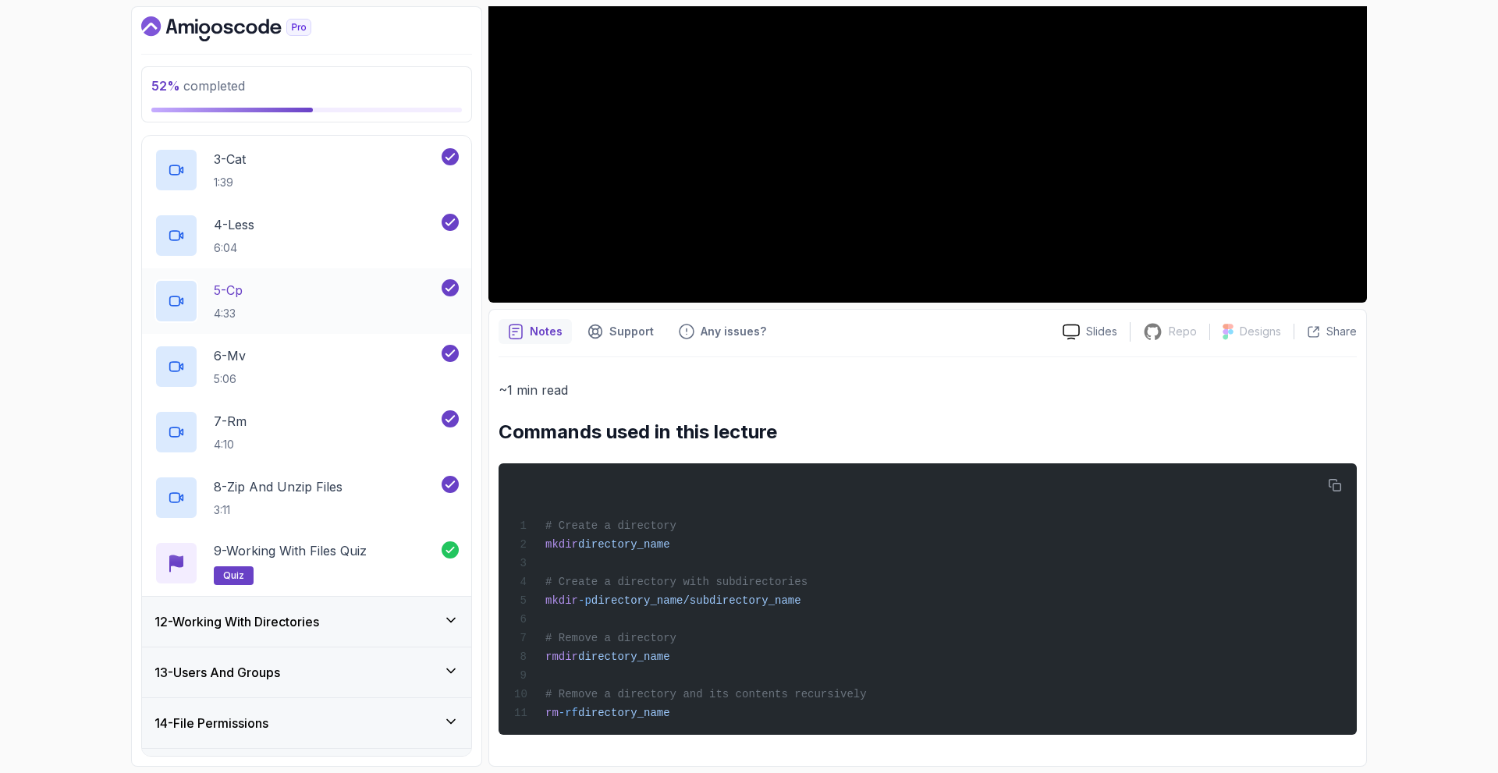
scroll to position [452, 0]
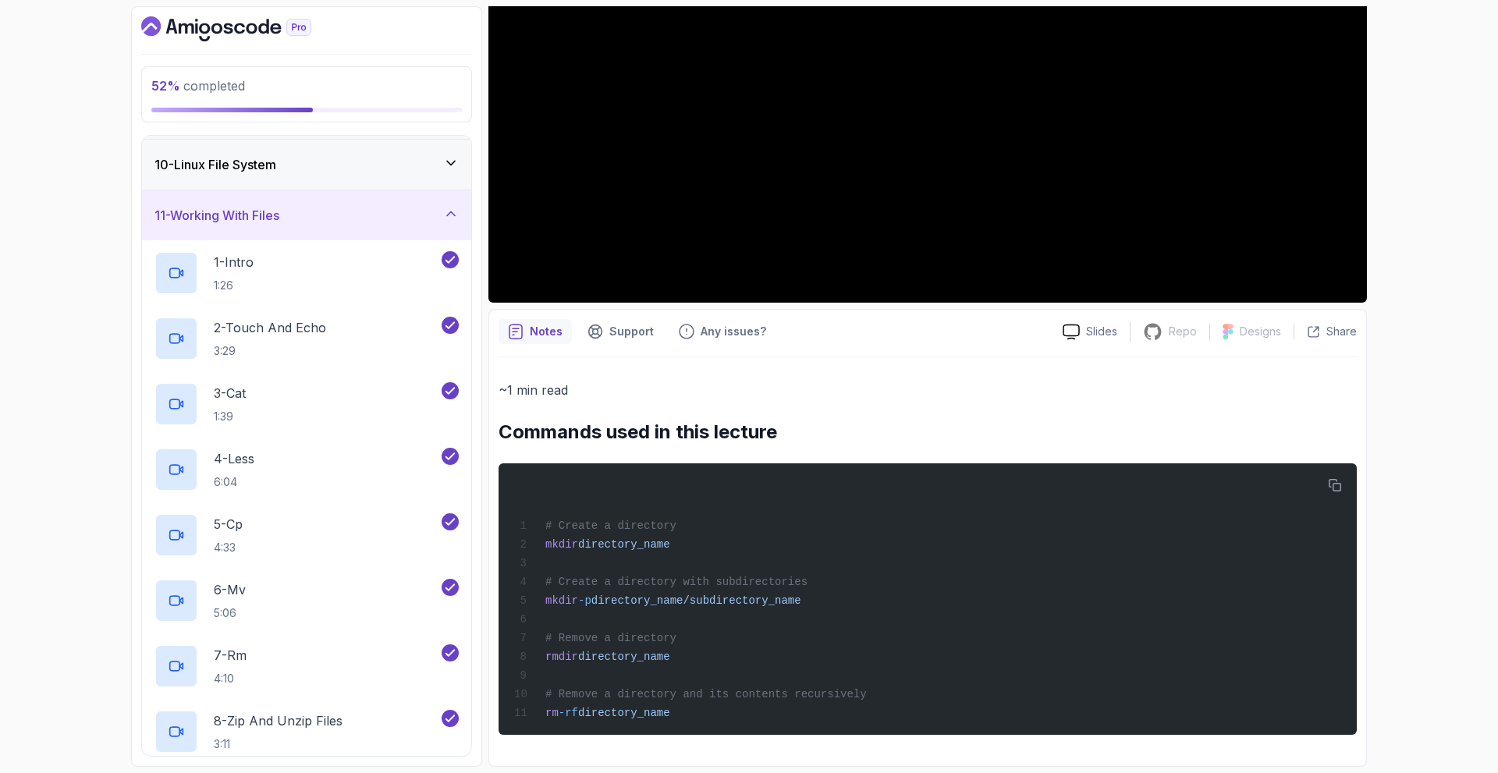
click at [395, 215] on div "11 - Working With Files" at bounding box center [306, 215] width 304 height 19
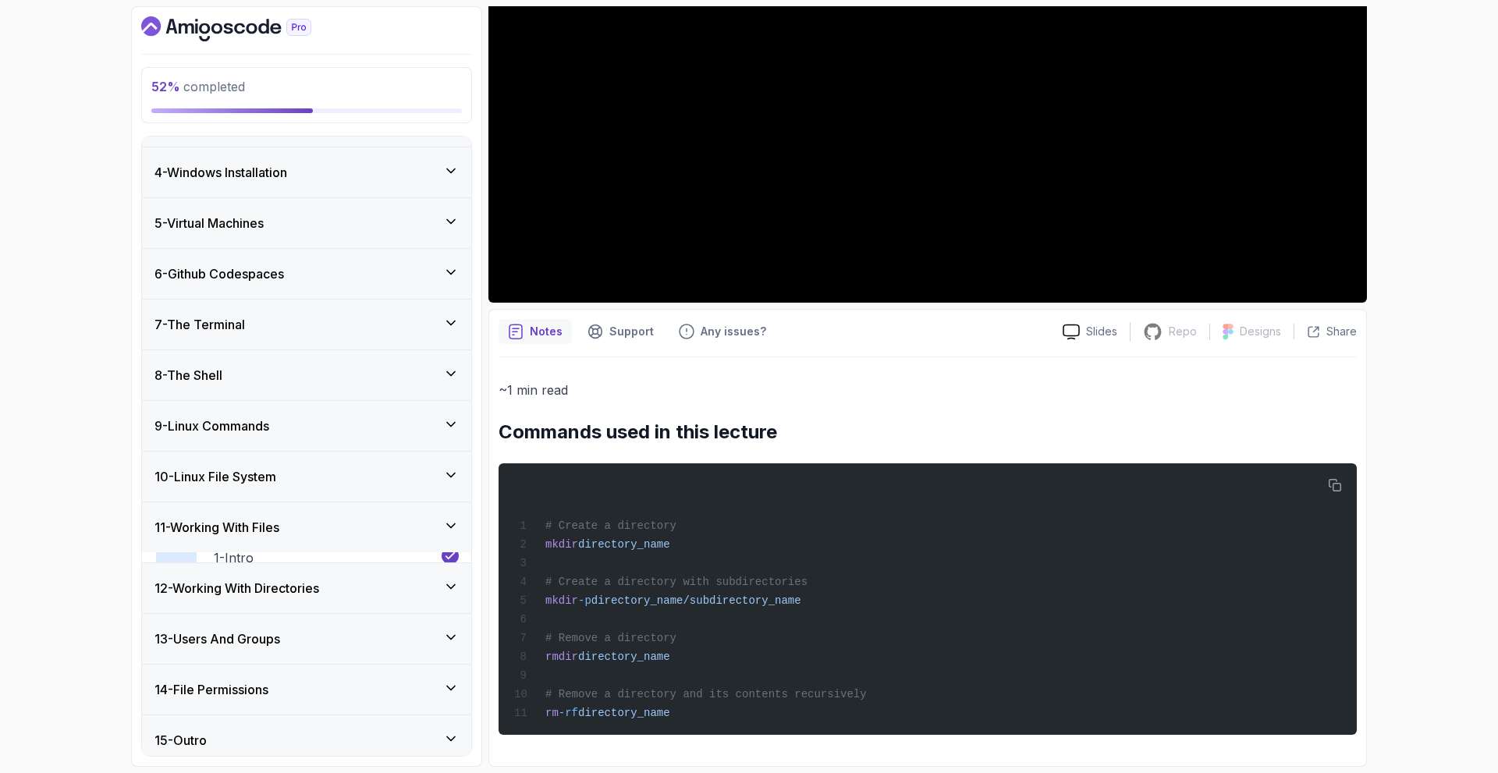
scroll to position [140, 0]
click at [399, 566] on div "12 - Working With Directories" at bounding box center [306, 579] width 329 height 50
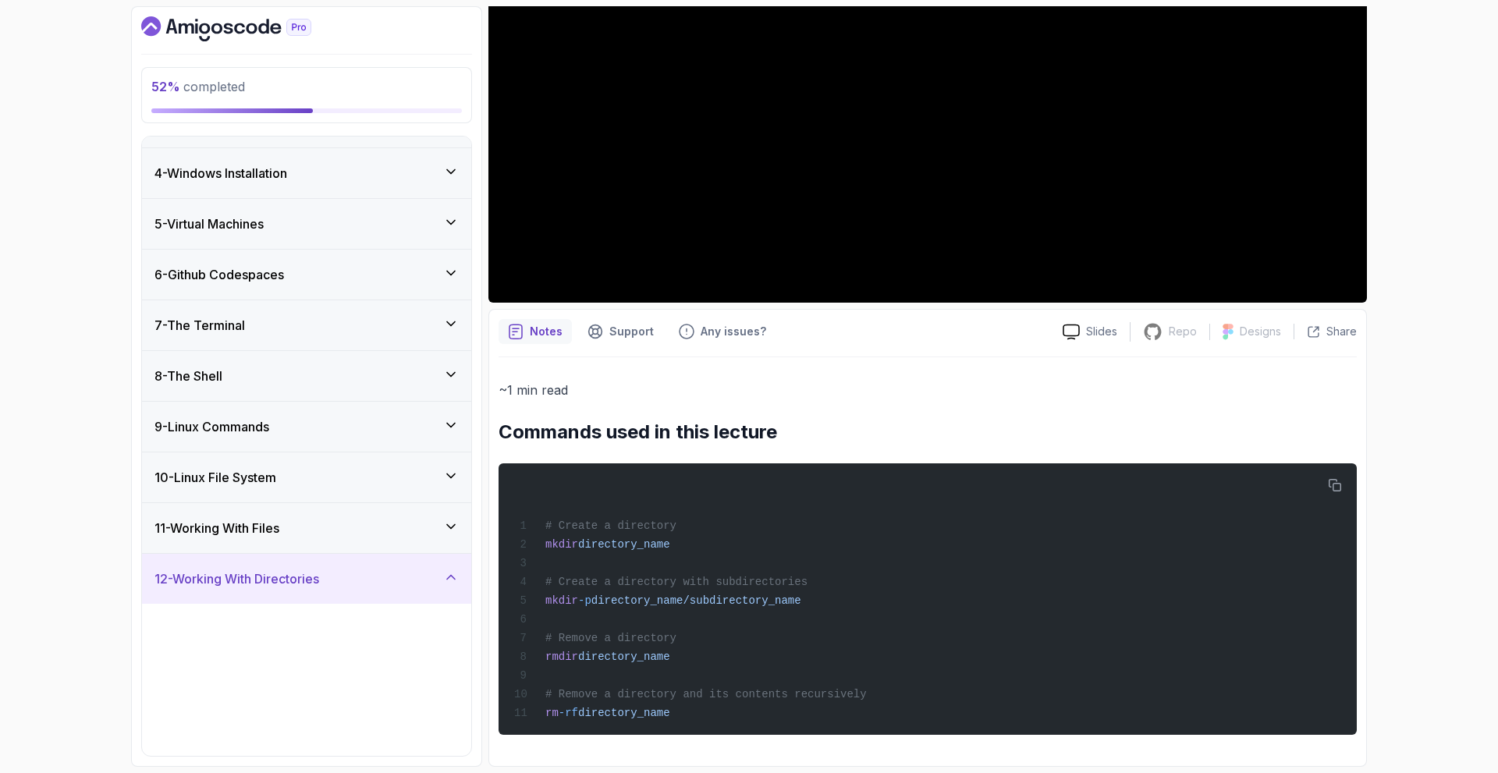
scroll to position [452, 0]
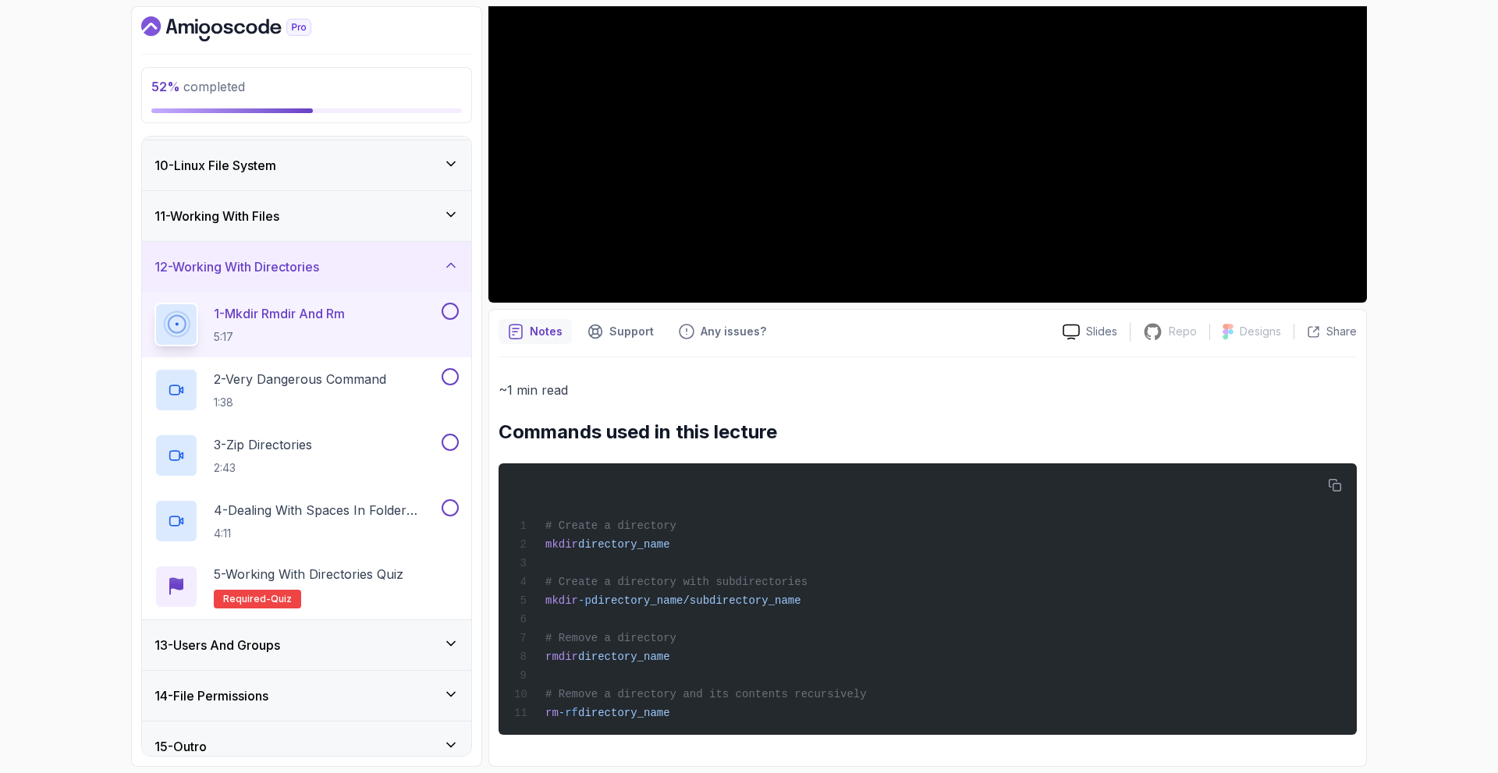
click at [445, 268] on icon at bounding box center [451, 265] width 16 height 16
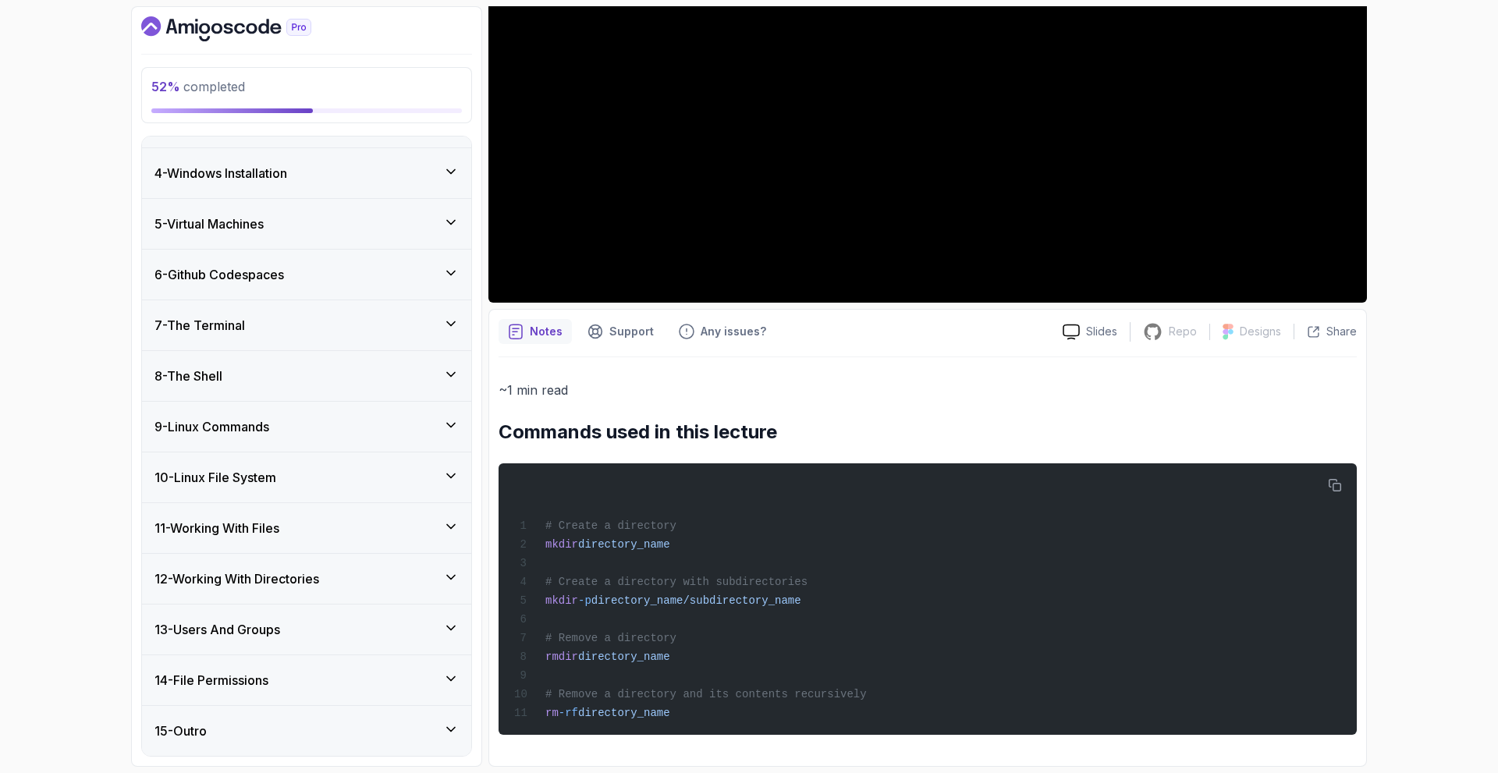
scroll to position [140, 0]
